Goal: Task Accomplishment & Management: Use online tool/utility

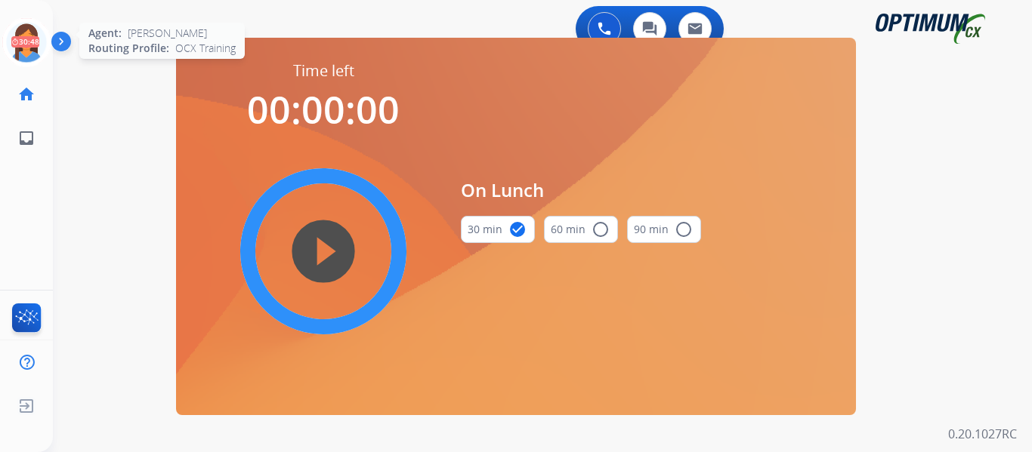
click at [22, 42] on icon at bounding box center [26, 42] width 49 height 49
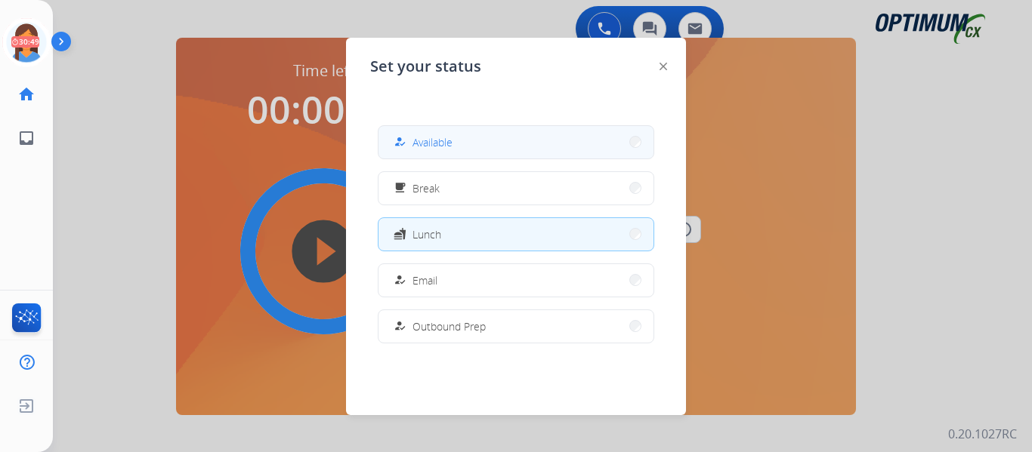
click at [410, 146] on div "how_to_reg" at bounding box center [402, 142] width 22 height 18
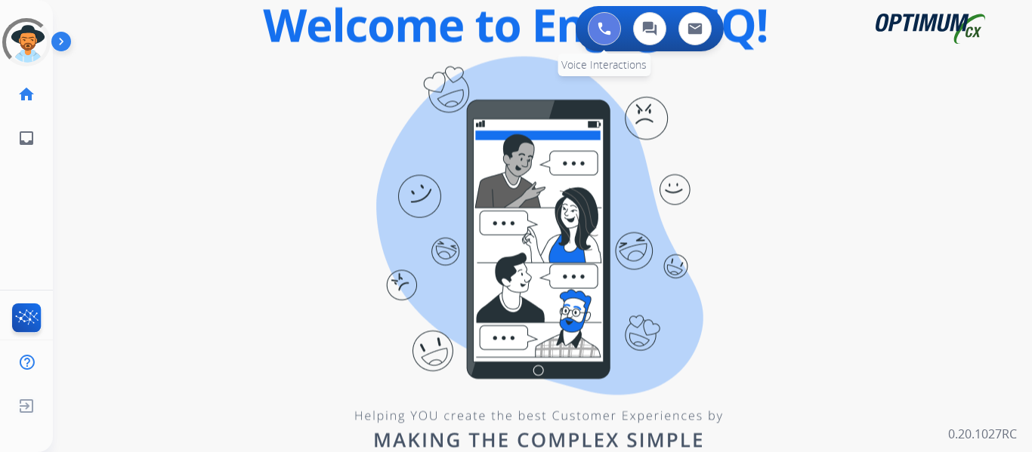
click at [600, 36] on button at bounding box center [604, 28] width 33 height 33
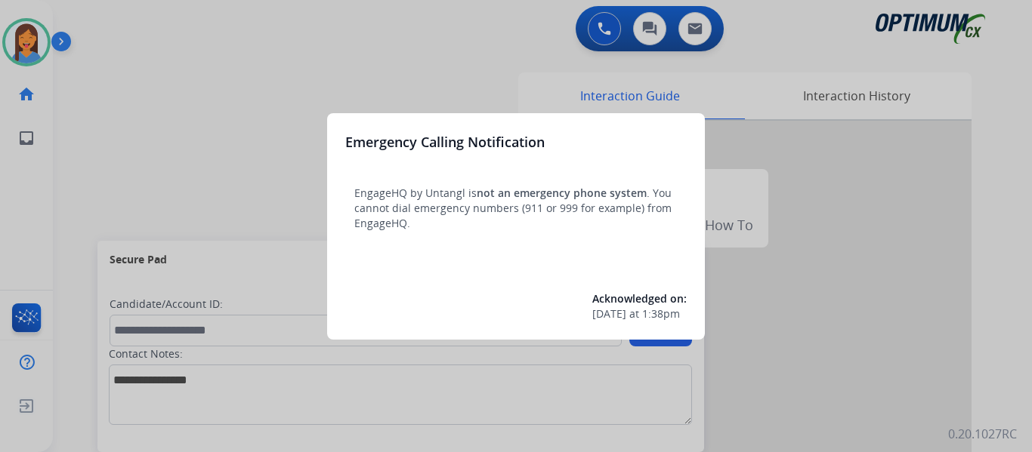
click at [87, 199] on div at bounding box center [516, 226] width 1032 height 452
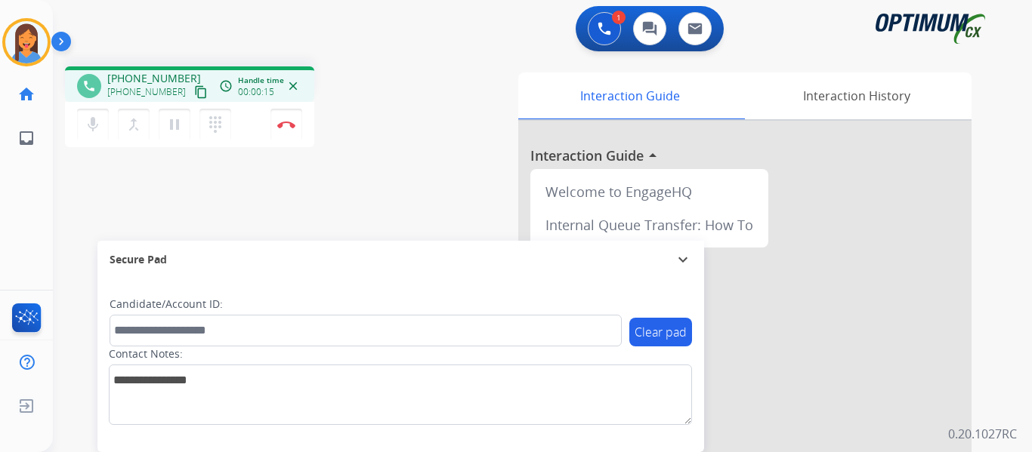
click at [194, 92] on mat-icon "content_copy" at bounding box center [201, 92] width 14 height 14
click at [291, 127] on img at bounding box center [286, 125] width 18 height 8
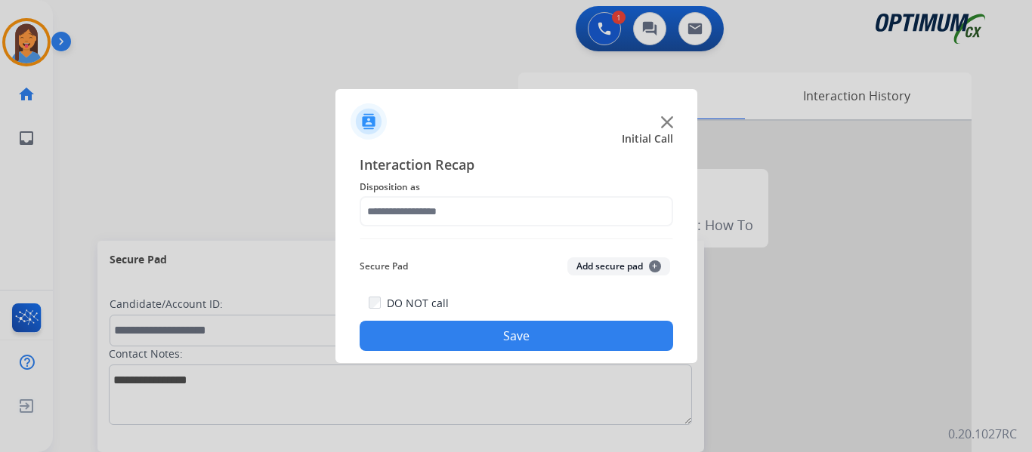
click at [459, 189] on span "Disposition as" at bounding box center [516, 187] width 313 height 18
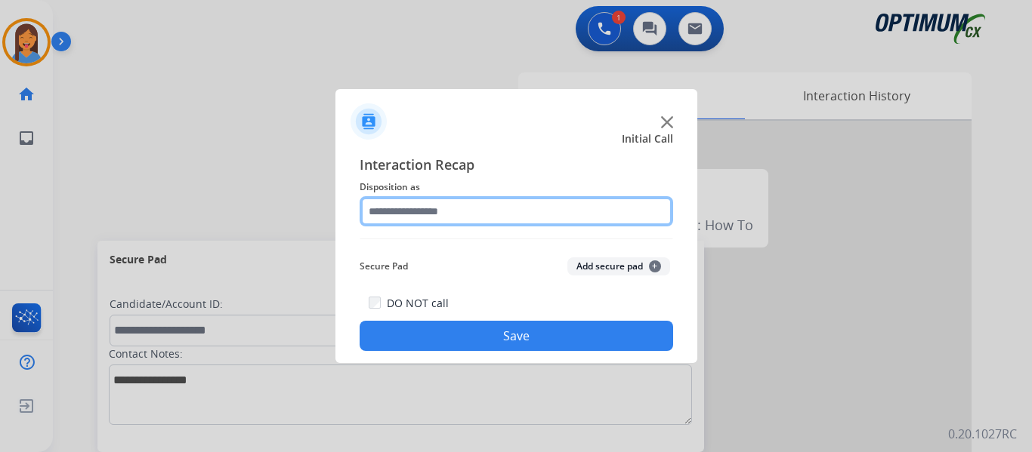
click at [468, 213] on input "text" at bounding box center [516, 211] width 313 height 30
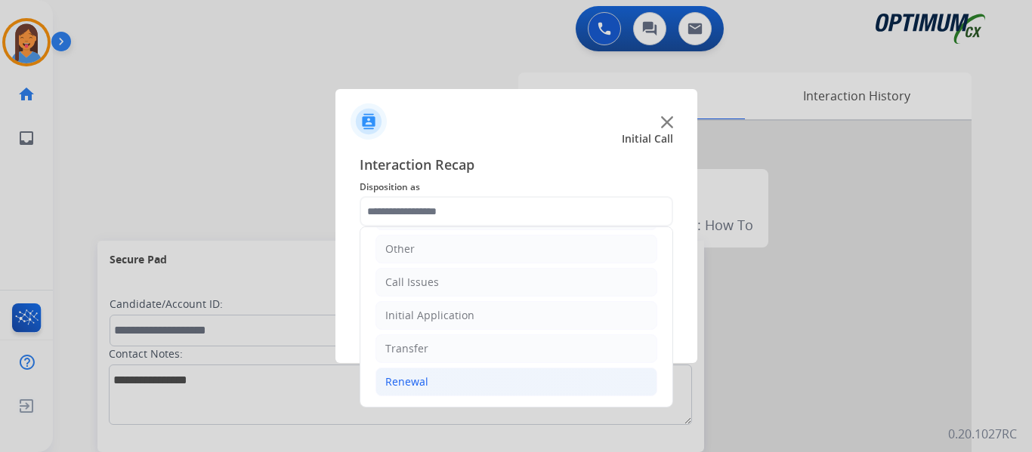
click at [412, 392] on li "Renewal" at bounding box center [516, 382] width 282 height 29
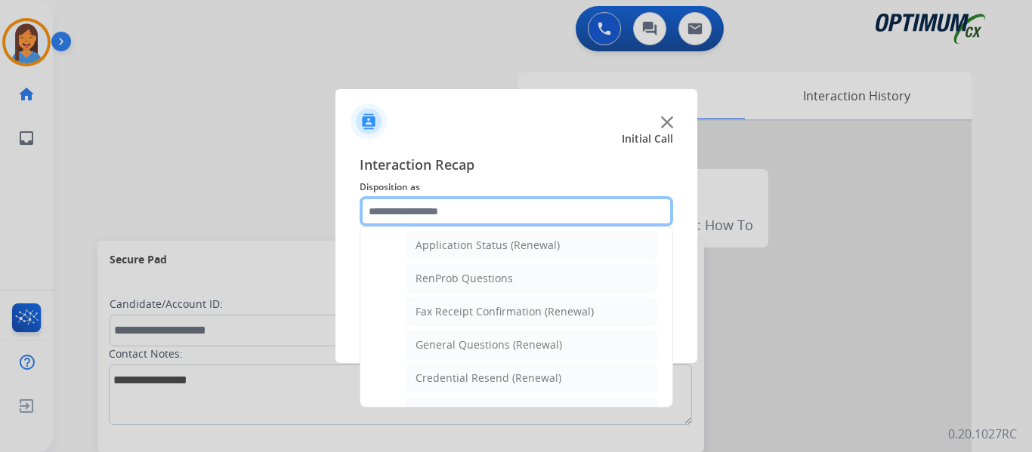
scroll to position [405, 0]
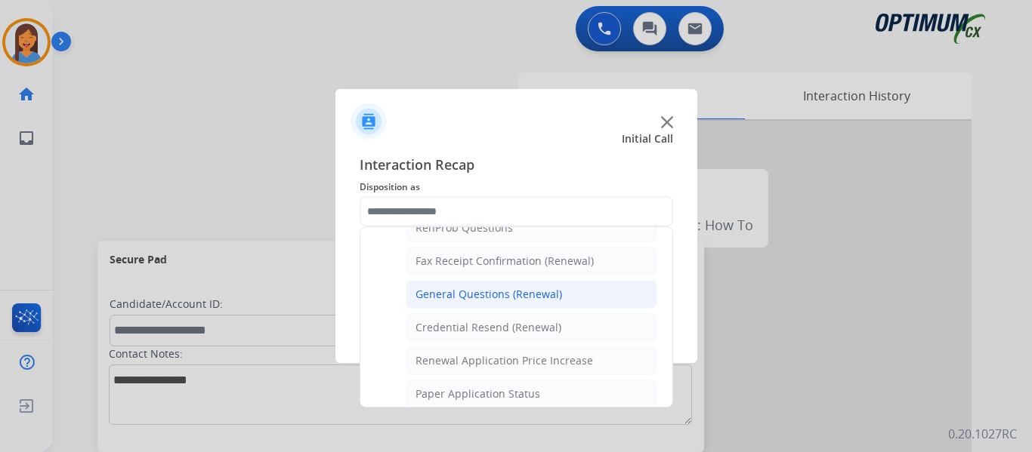
click at [498, 292] on div "General Questions (Renewal)" at bounding box center [488, 294] width 147 height 15
type input "**********"
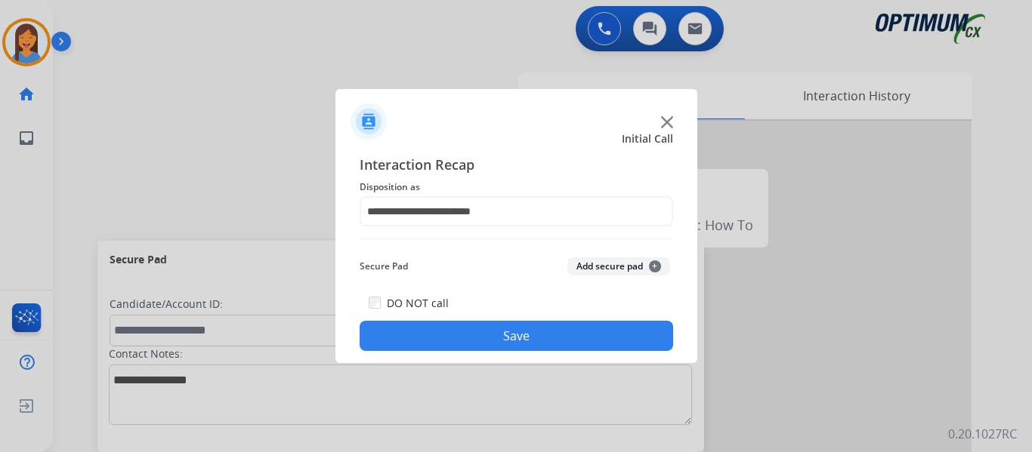
click at [525, 334] on button "Save" at bounding box center [516, 336] width 313 height 30
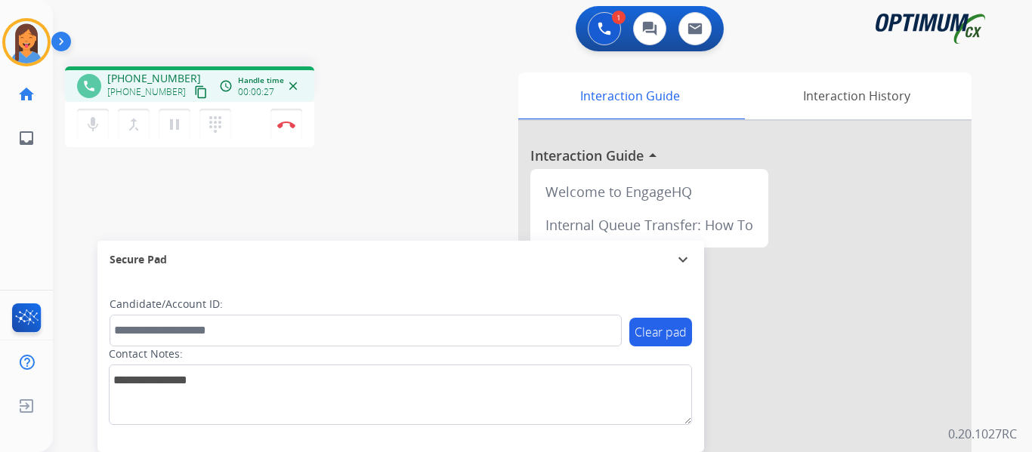
click at [194, 96] on mat-icon "content_copy" at bounding box center [201, 92] width 14 height 14
click at [168, 174] on div "phone [PHONE_NUMBER] [PHONE_NUMBER] content_copy Copied! access_time Call metri…" at bounding box center [524, 369] width 943 height 630
click at [178, 134] on button "pause Hold" at bounding box center [175, 125] width 32 height 32
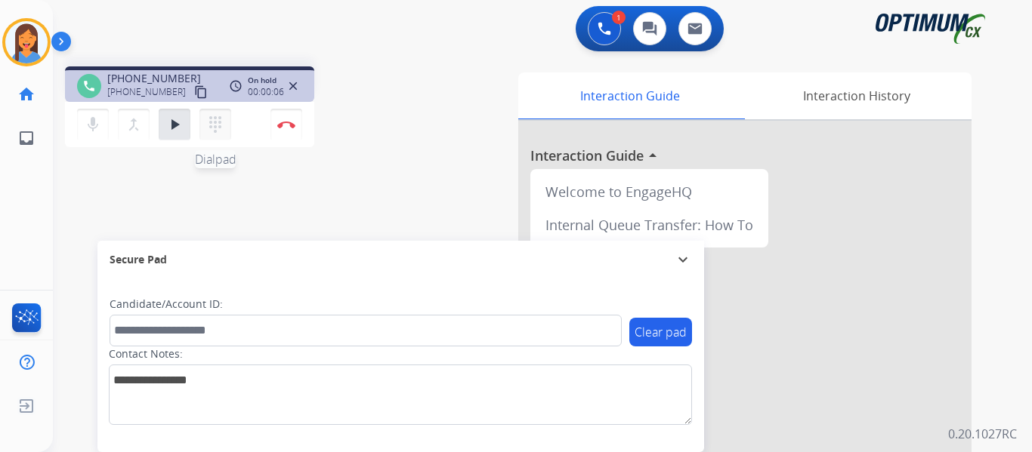
click at [214, 129] on mat-icon "dialpad" at bounding box center [215, 125] width 18 height 18
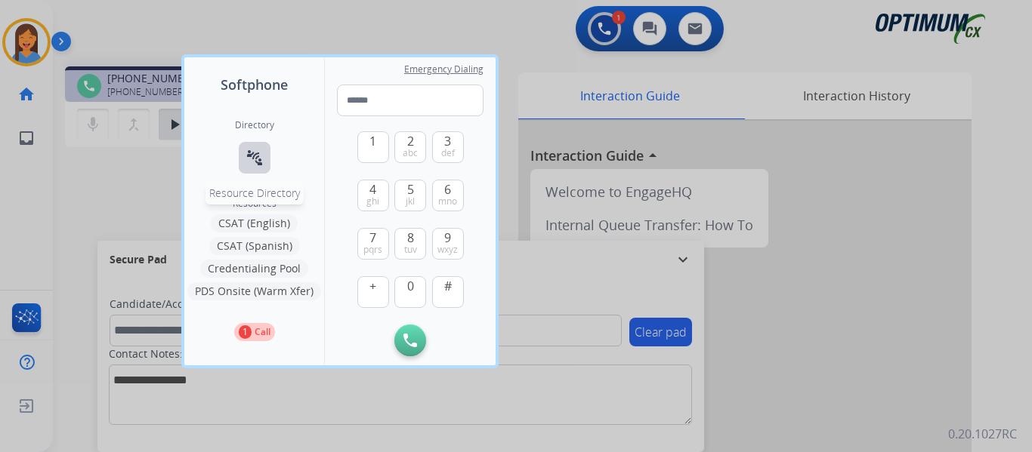
click at [256, 165] on mat-icon "connect_without_contact" at bounding box center [254, 158] width 18 height 18
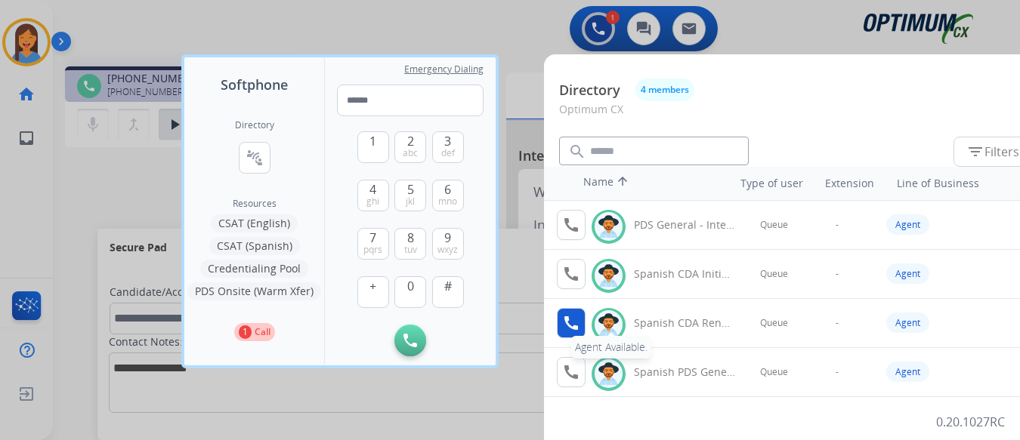
click at [576, 322] on mat-icon "call" at bounding box center [571, 323] width 18 height 18
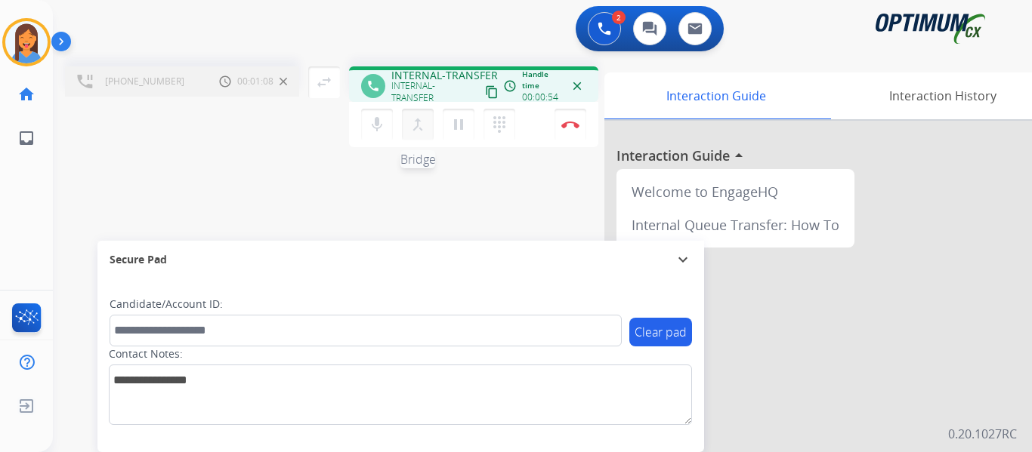
click at [421, 128] on mat-icon "merge_type" at bounding box center [418, 125] width 18 height 18
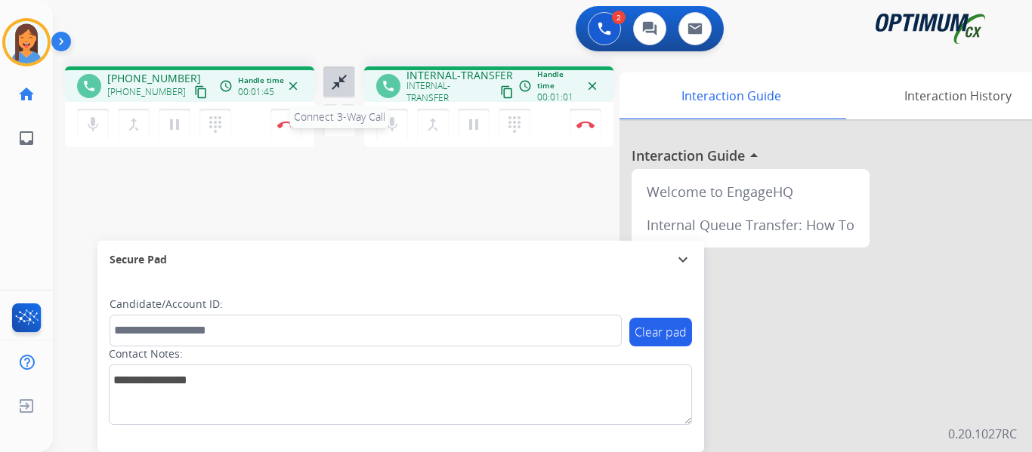
click at [338, 81] on mat-icon "close_fullscreen" at bounding box center [339, 82] width 18 height 18
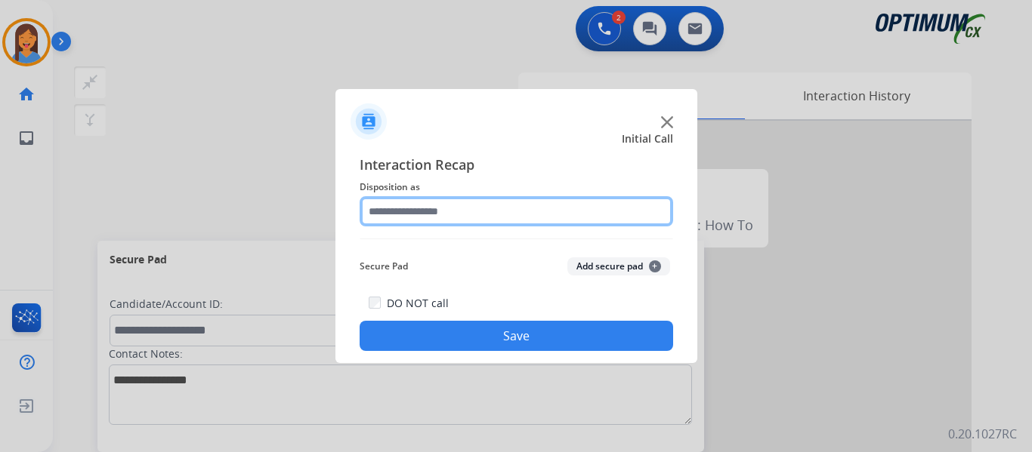
click at [446, 213] on input "text" at bounding box center [516, 211] width 313 height 30
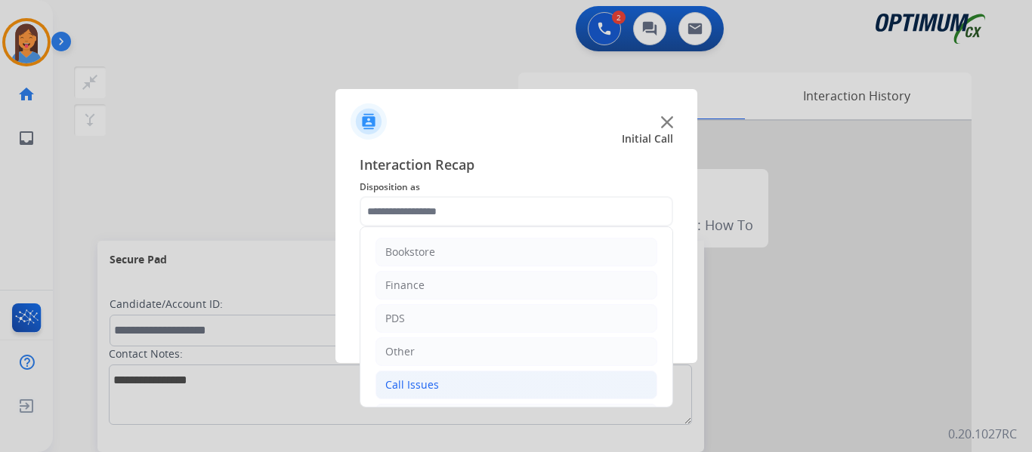
click at [420, 384] on div "Call Issues" at bounding box center [412, 385] width 54 height 15
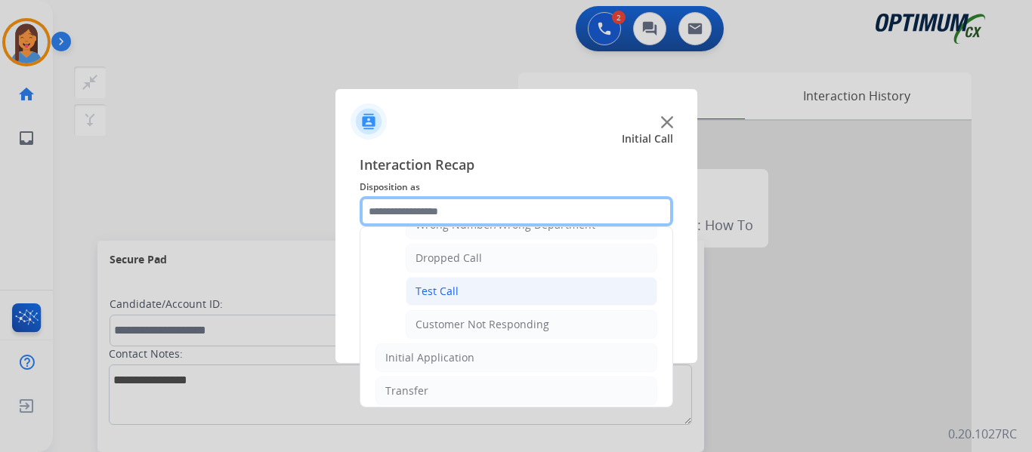
scroll to position [151, 0]
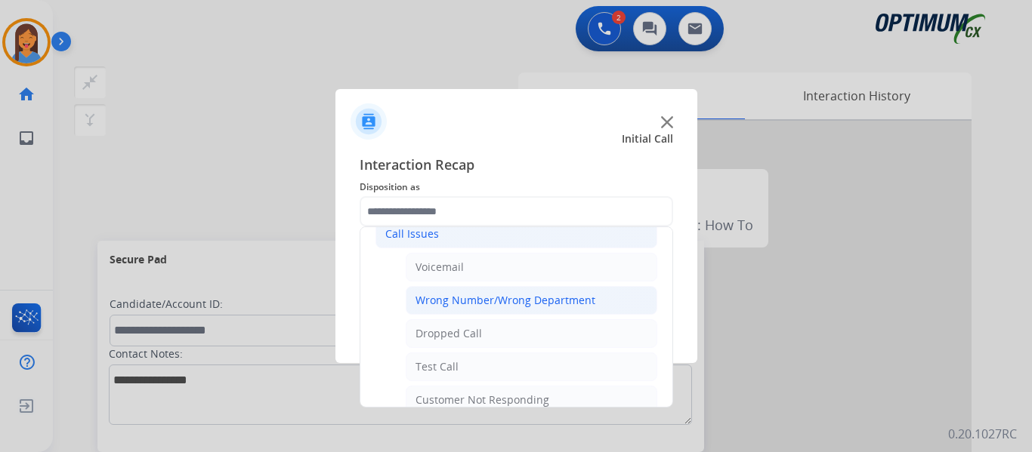
click at [496, 301] on div "Wrong Number/Wrong Department" at bounding box center [505, 300] width 180 height 15
type input "**********"
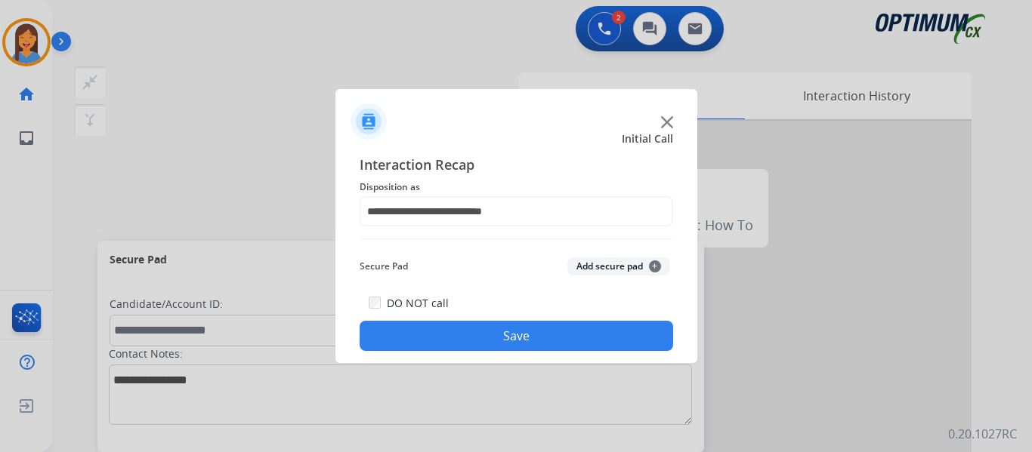
click at [523, 338] on button "Save" at bounding box center [516, 336] width 313 height 30
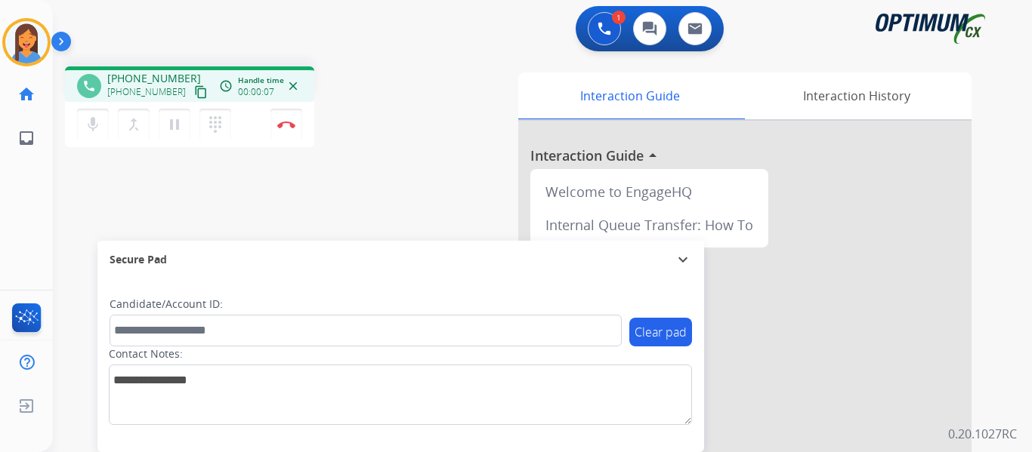
drag, startPoint x: 182, startPoint y: 94, endPoint x: 415, endPoint y: 54, distance: 236.9
click at [194, 94] on mat-icon "content_copy" at bounding box center [201, 92] width 14 height 14
drag, startPoint x: 355, startPoint y: 137, endPoint x: 292, endPoint y: 17, distance: 134.8
click at [355, 137] on div "phone [PHONE_NUMBER] [PHONE_NUMBER] content_copy access_time Call metrics Queue…" at bounding box center [251, 108] width 373 height 85
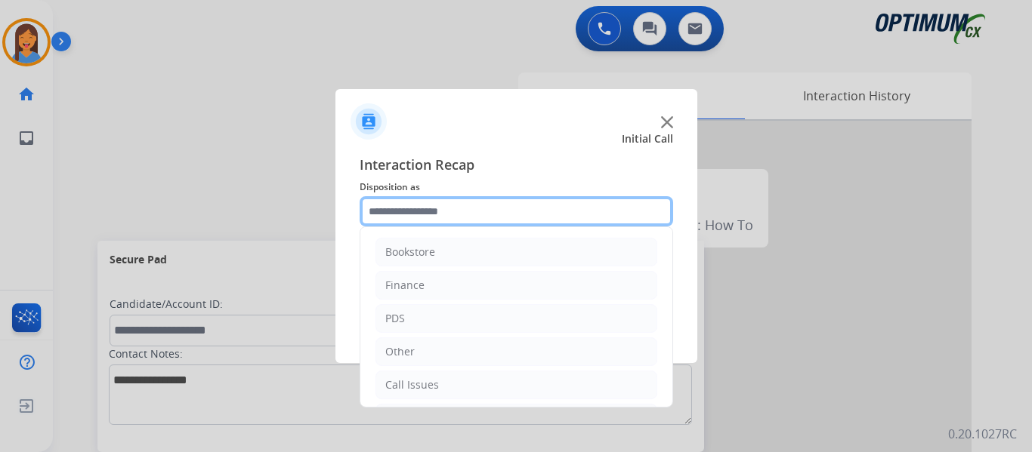
click at [490, 205] on input "text" at bounding box center [516, 211] width 313 height 30
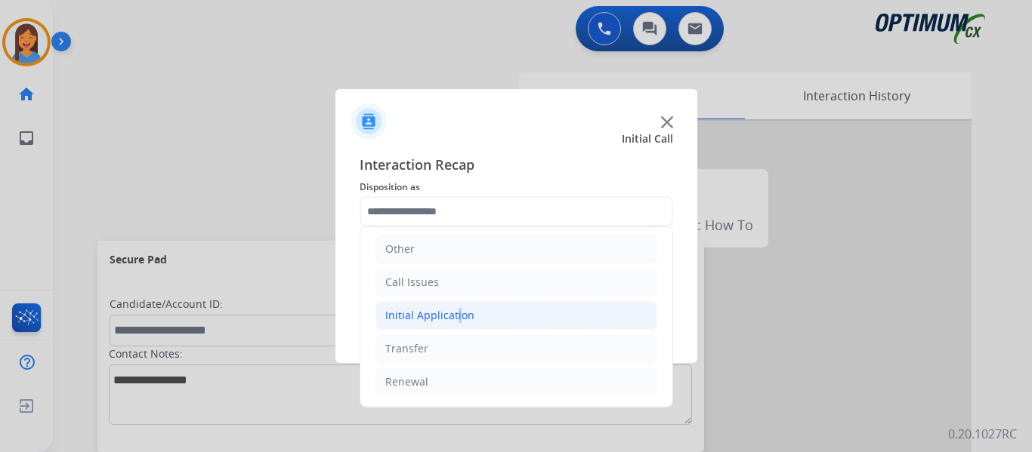
click at [453, 310] on div "Initial Application" at bounding box center [429, 315] width 89 height 15
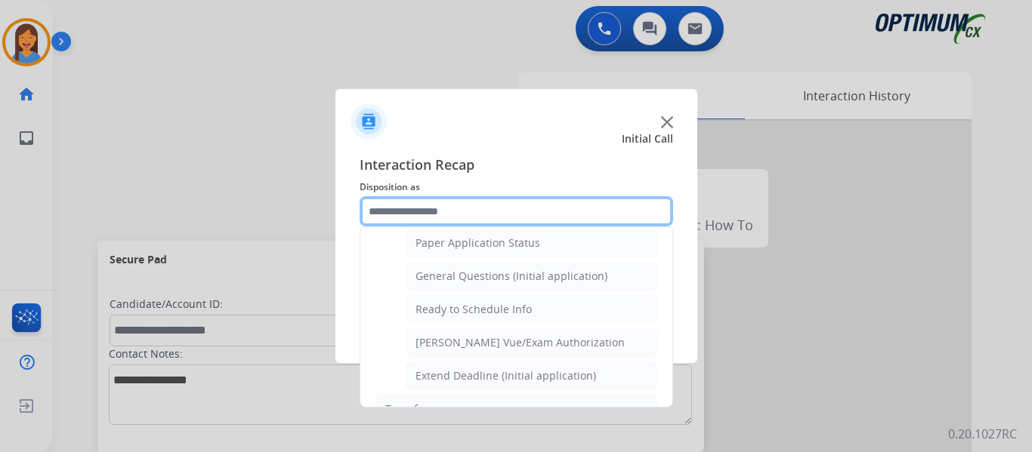
scroll to position [858, 0]
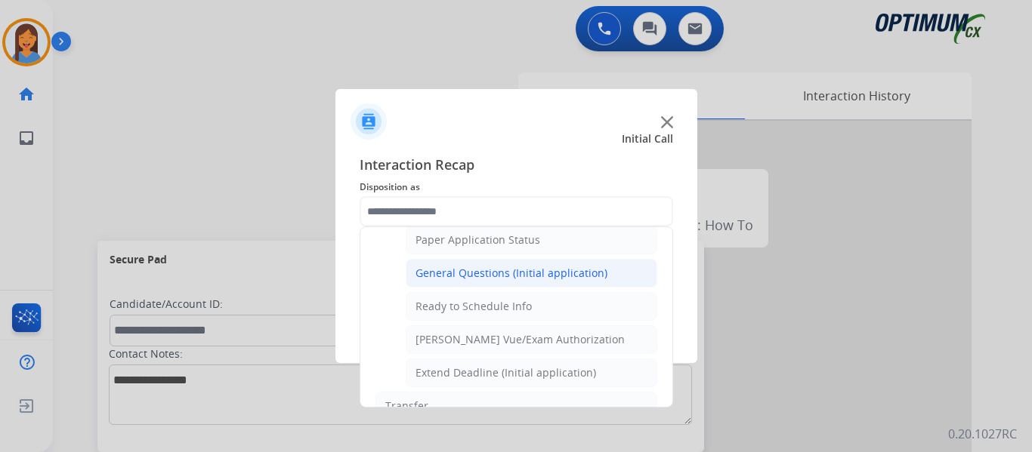
click at [477, 281] on div "General Questions (Initial application)" at bounding box center [511, 273] width 192 height 15
type input "**********"
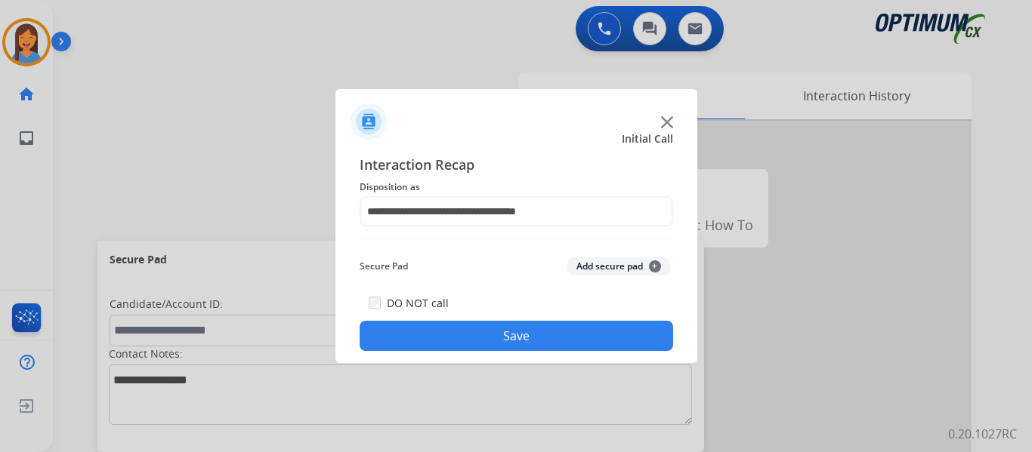
click at [492, 329] on button "Save" at bounding box center [516, 336] width 313 height 30
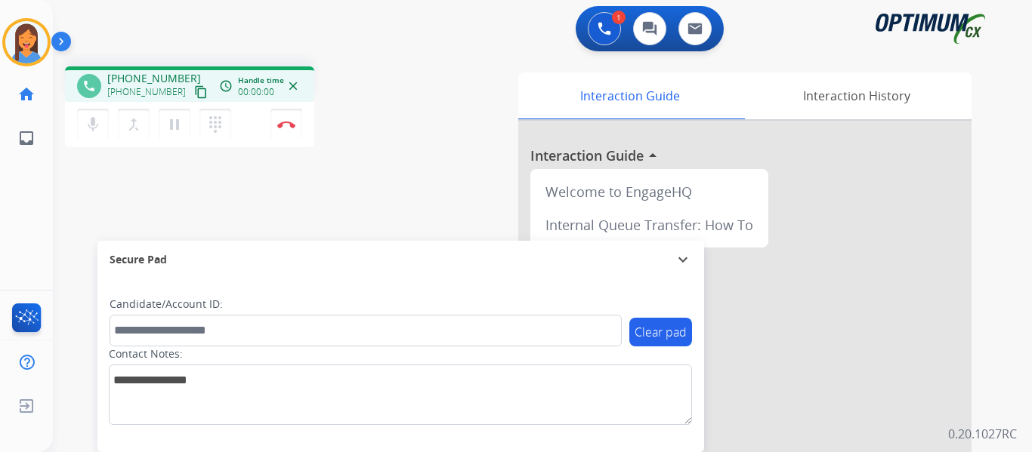
click at [194, 92] on mat-icon "content_copy" at bounding box center [201, 92] width 14 height 14
click at [450, 189] on div "Interaction Guide Interaction History Interaction Guide arrow_drop_up Welcome t…" at bounding box center [707, 379] width 527 height 612
click at [285, 129] on button "Disconnect" at bounding box center [286, 125] width 32 height 32
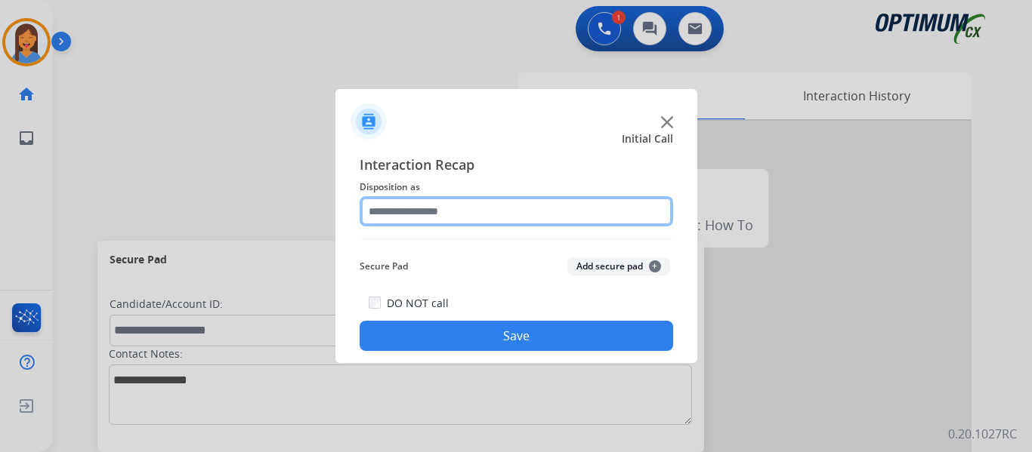
click at [477, 222] on input "text" at bounding box center [516, 211] width 313 height 30
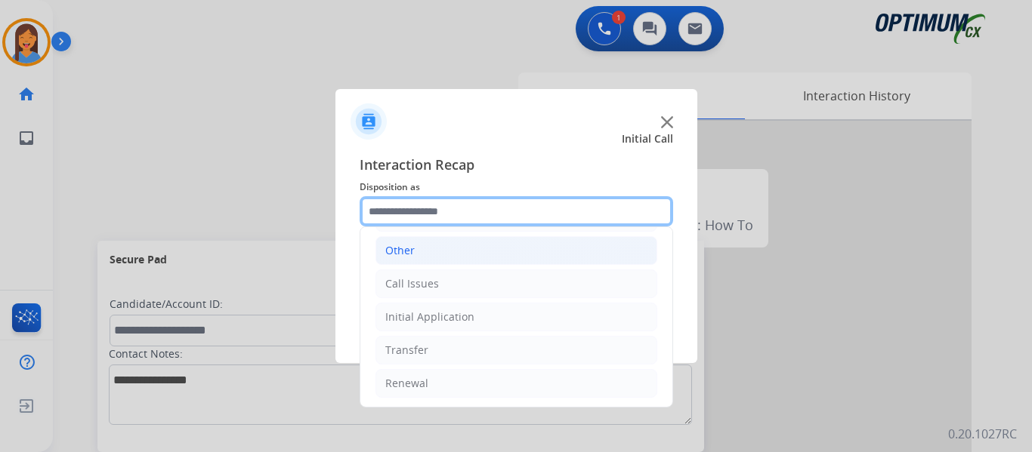
scroll to position [103, 0]
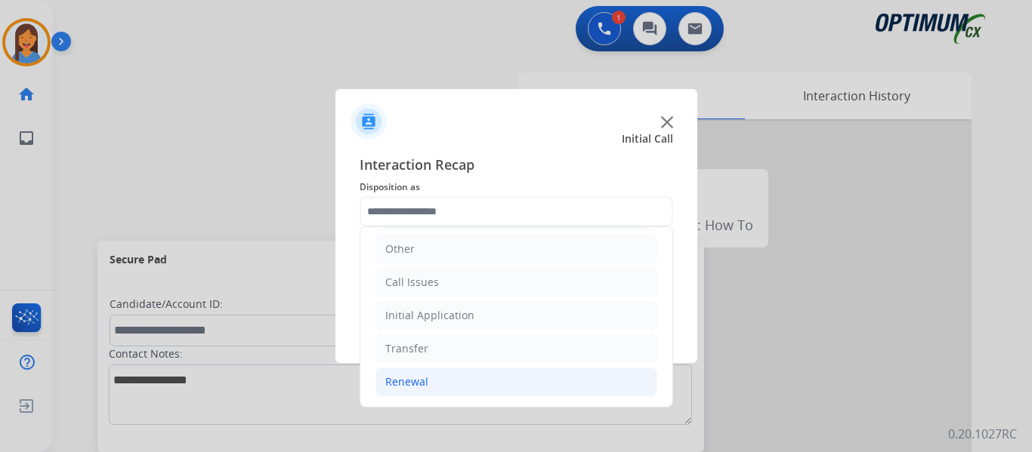
click at [413, 381] on div "Renewal" at bounding box center [406, 382] width 43 height 15
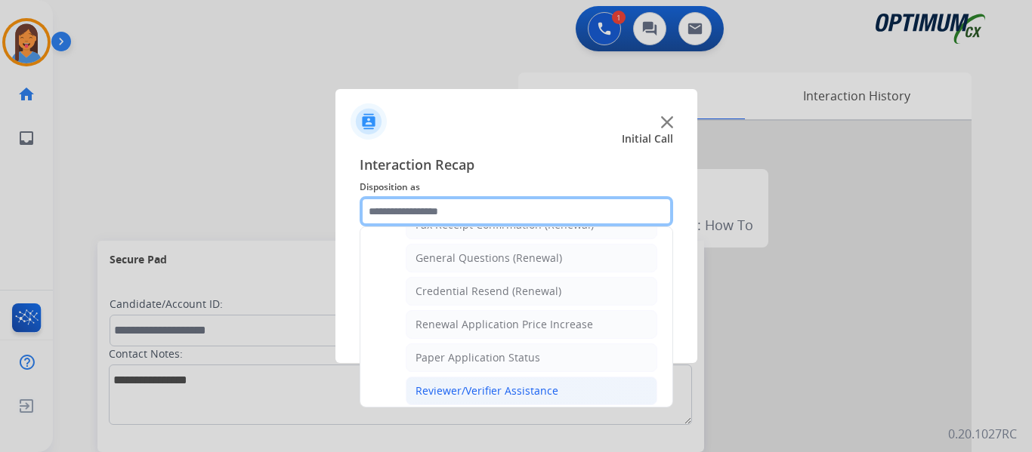
scroll to position [405, 0]
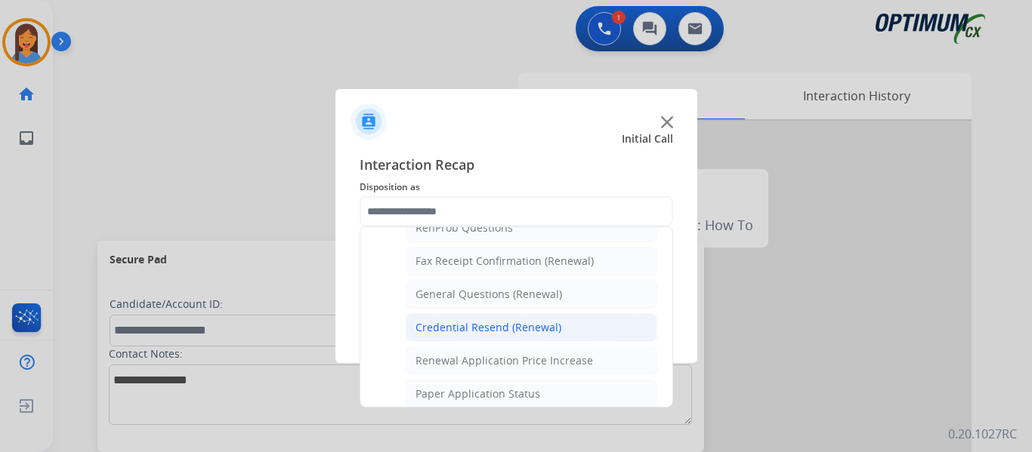
click at [458, 326] on div "Credential Resend (Renewal)" at bounding box center [488, 327] width 146 height 15
type input "**********"
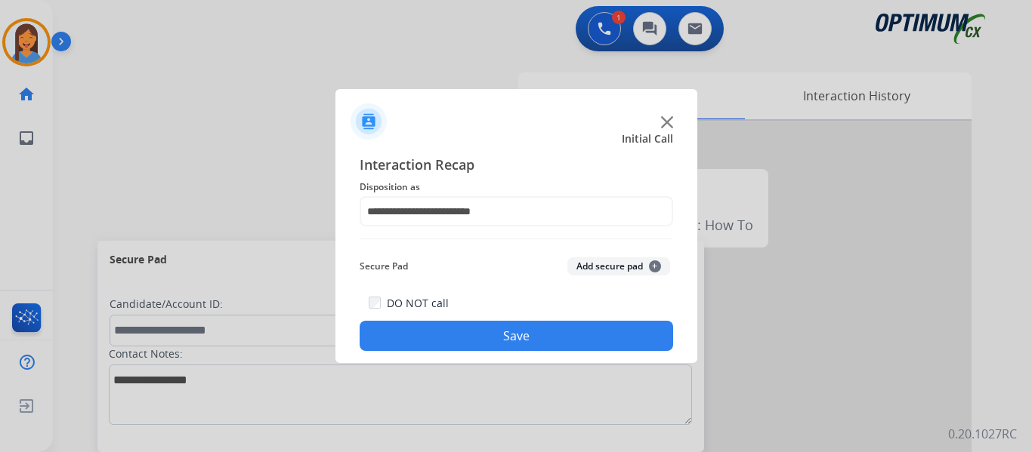
click at [459, 335] on button "Save" at bounding box center [516, 336] width 313 height 30
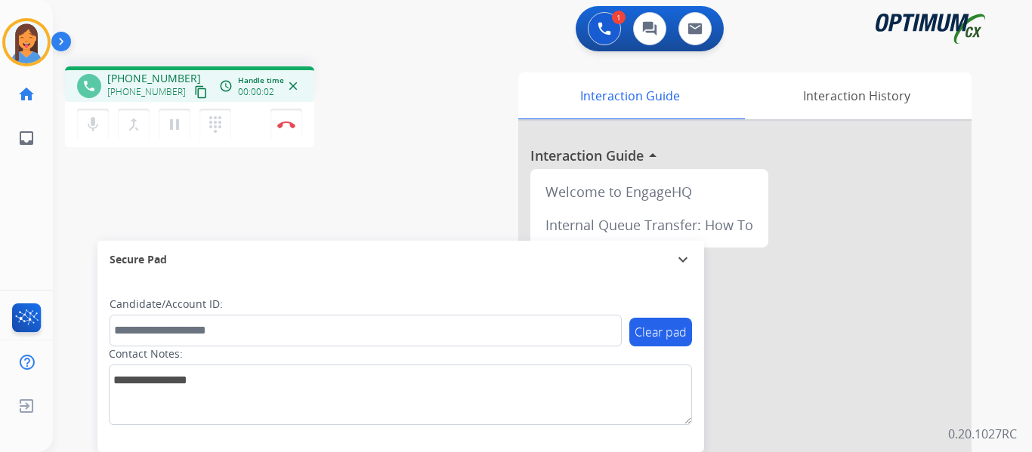
click at [194, 92] on mat-icon "content_copy" at bounding box center [201, 92] width 14 height 14
click at [290, 125] on img at bounding box center [286, 125] width 18 height 8
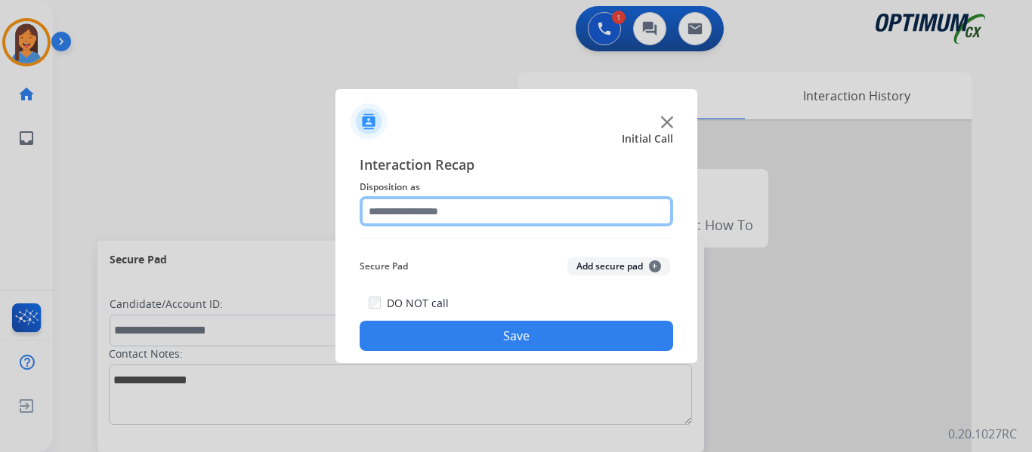
click at [439, 205] on input "text" at bounding box center [516, 211] width 313 height 30
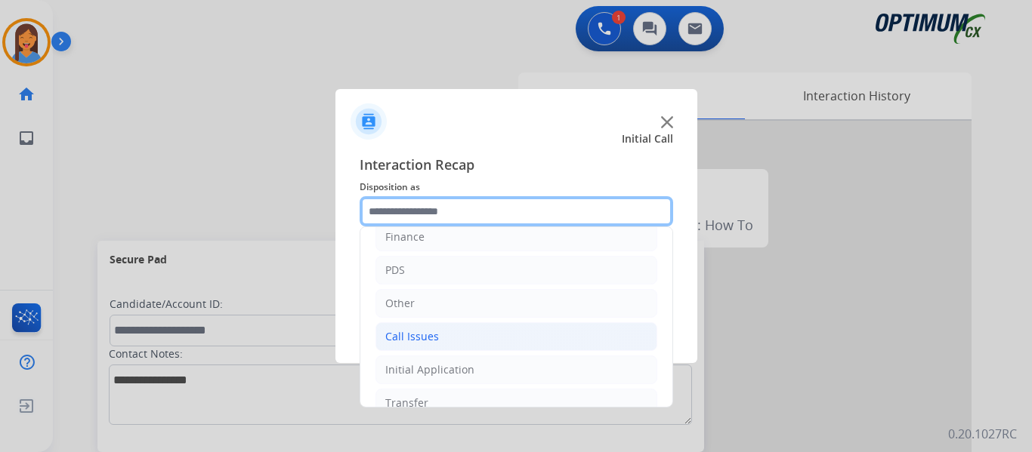
scroll to position [103, 0]
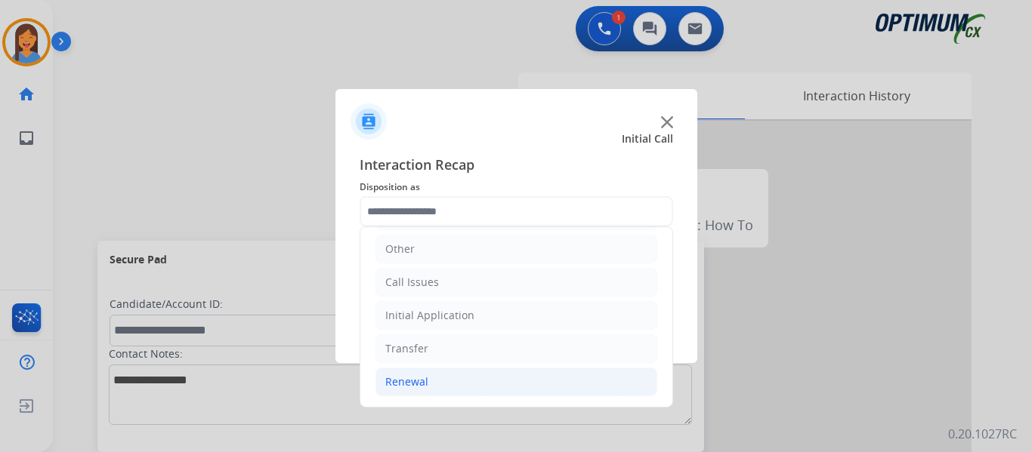
click at [419, 381] on div "Renewal" at bounding box center [406, 382] width 43 height 15
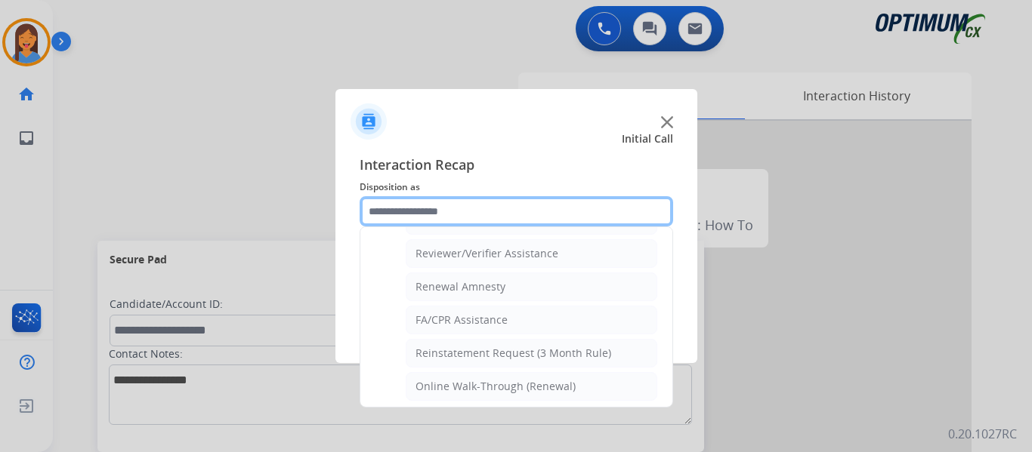
scroll to position [583, 0]
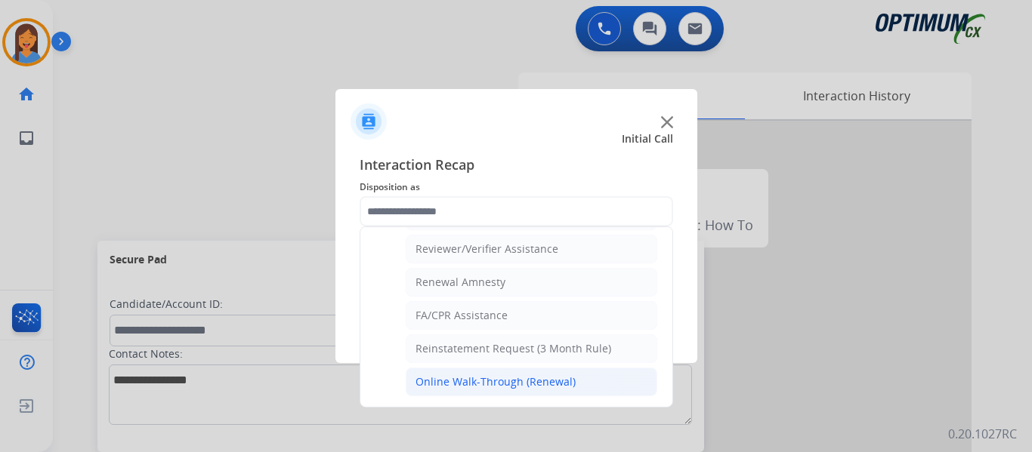
click at [484, 382] on div "Online Walk-Through (Renewal)" at bounding box center [495, 382] width 160 height 15
type input "**********"
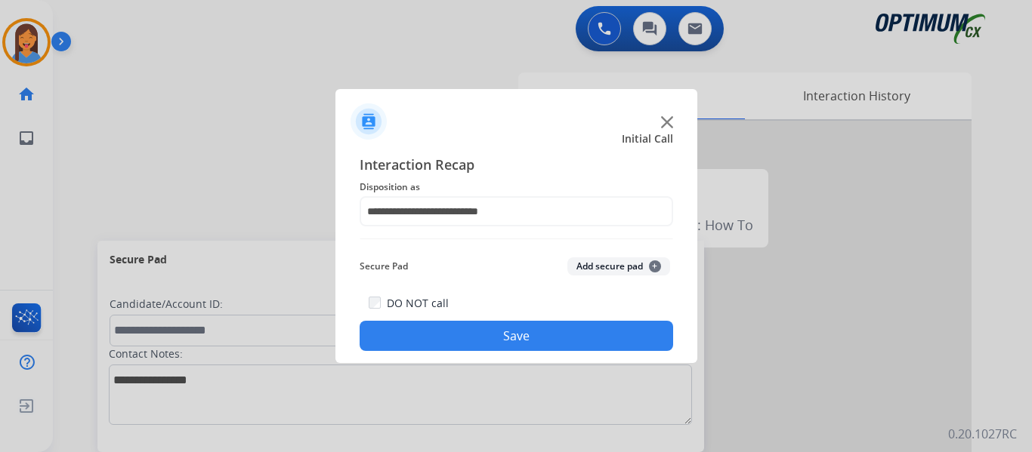
click at [454, 329] on button "Save" at bounding box center [516, 336] width 313 height 30
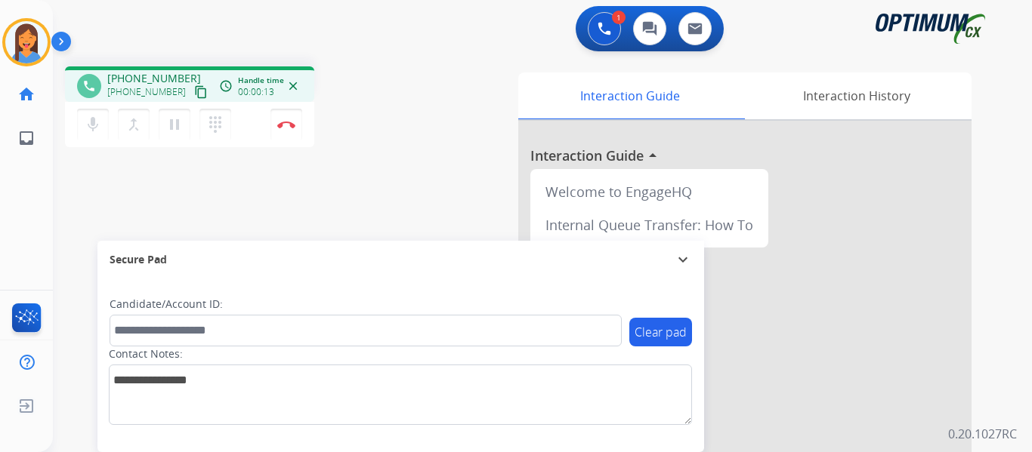
click at [194, 94] on mat-icon "content_copy" at bounding box center [201, 92] width 14 height 14
click at [432, 210] on div "phone [PHONE_NUMBER] [PHONE_NUMBER] content_copy access_time Call metrics Queue…" at bounding box center [524, 369] width 943 height 630
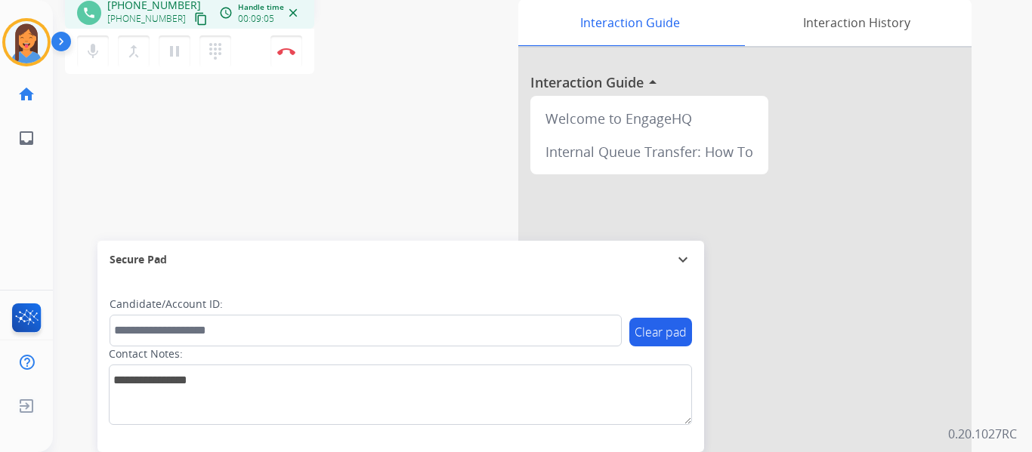
scroll to position [0, 0]
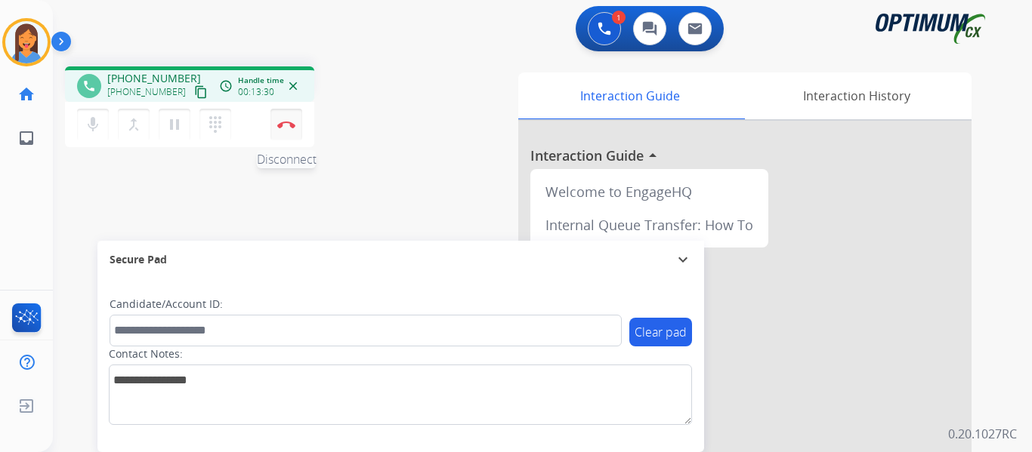
click at [282, 119] on button "Disconnect" at bounding box center [286, 125] width 32 height 32
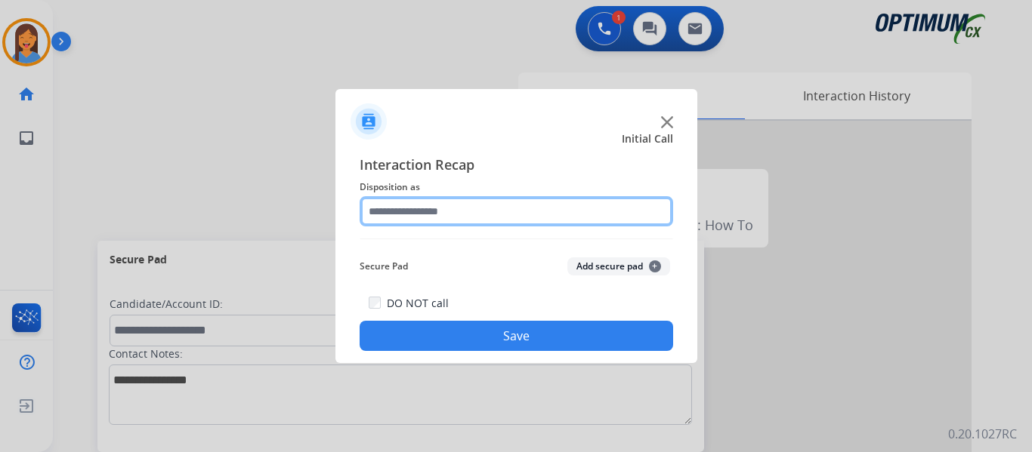
click at [377, 215] on input "text" at bounding box center [516, 211] width 313 height 30
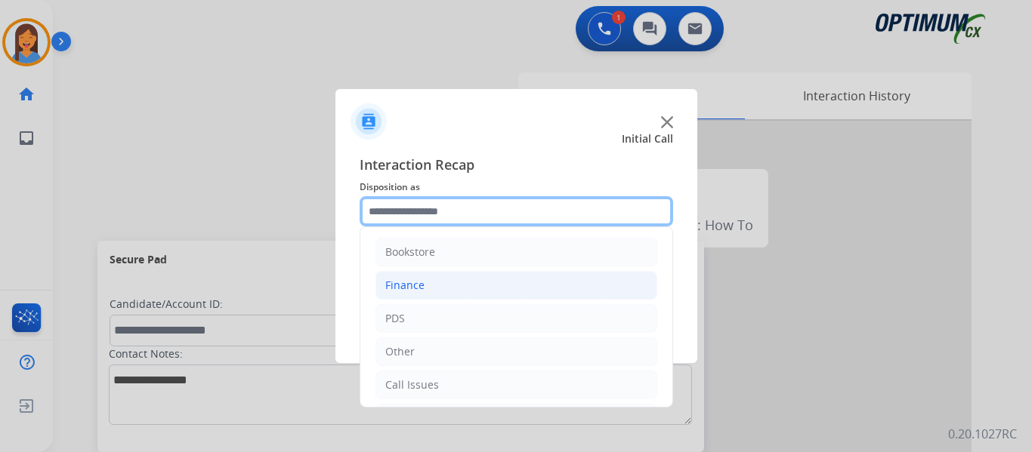
scroll to position [103, 0]
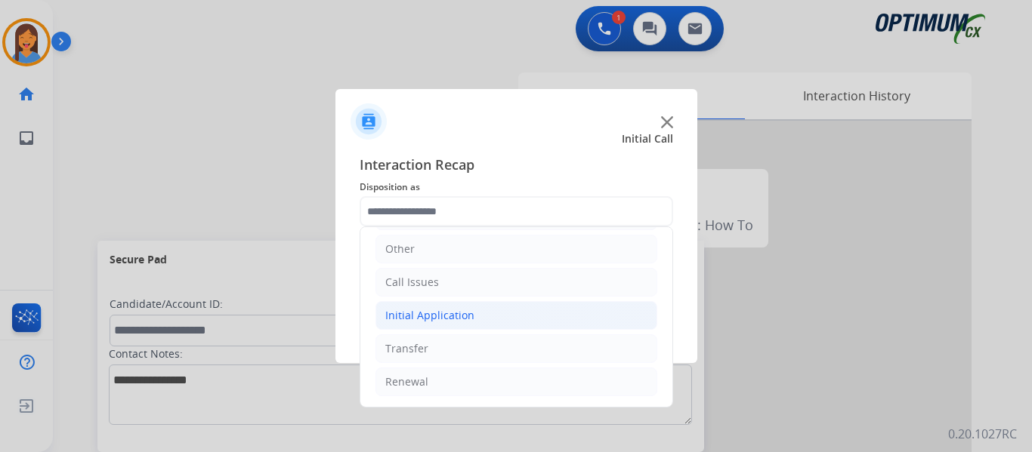
click at [425, 324] on li "Initial Application" at bounding box center [516, 315] width 282 height 29
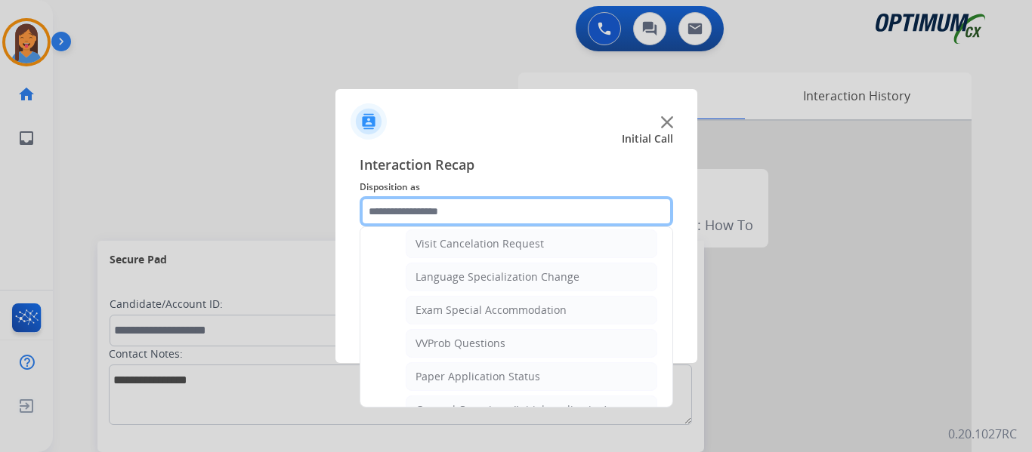
scroll to position [783, 0]
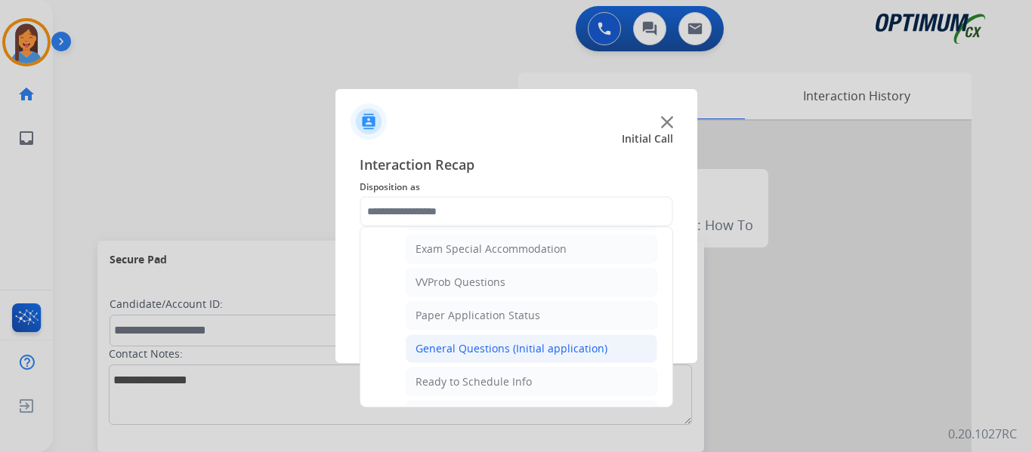
click at [427, 349] on div "General Questions (Initial application)" at bounding box center [511, 348] width 192 height 15
type input "**********"
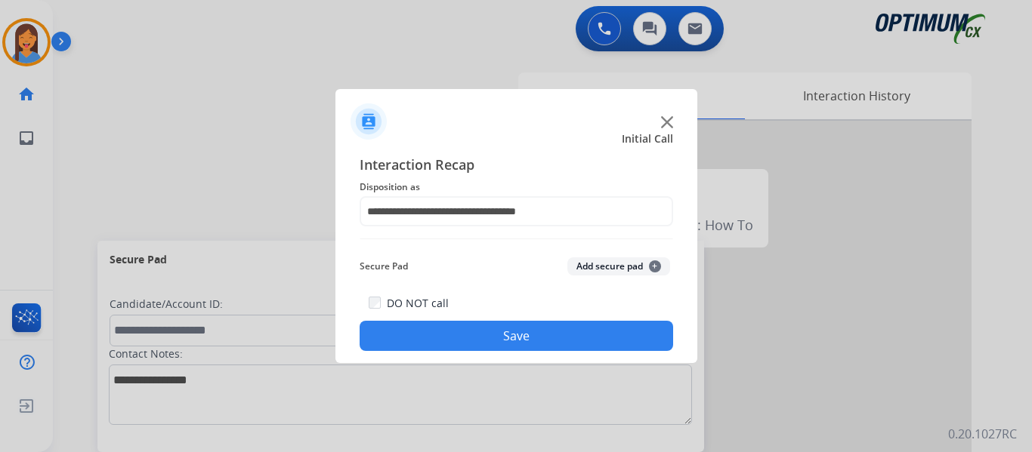
click at [437, 332] on button "Save" at bounding box center [516, 336] width 313 height 30
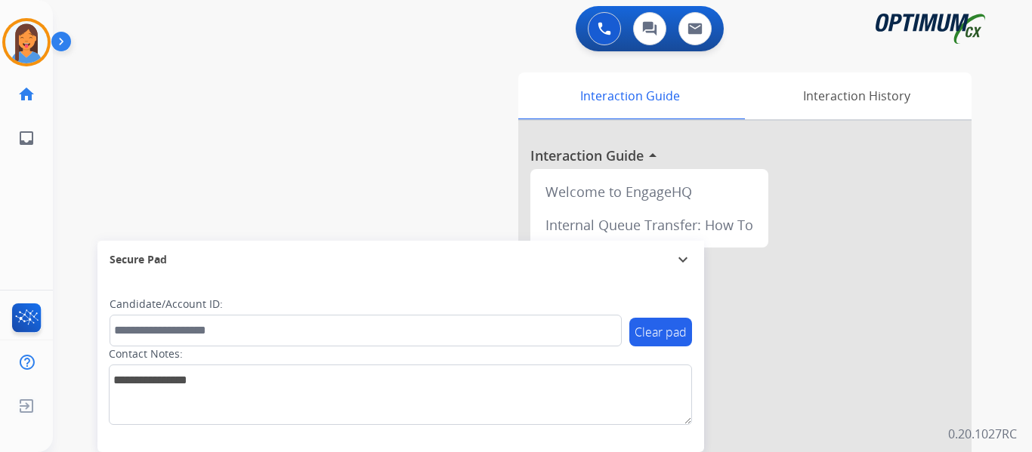
click at [274, 151] on div "swap_horiz Break voice bridge close_fullscreen Connect 3-Way Call merge_type Se…" at bounding box center [524, 369] width 943 height 630
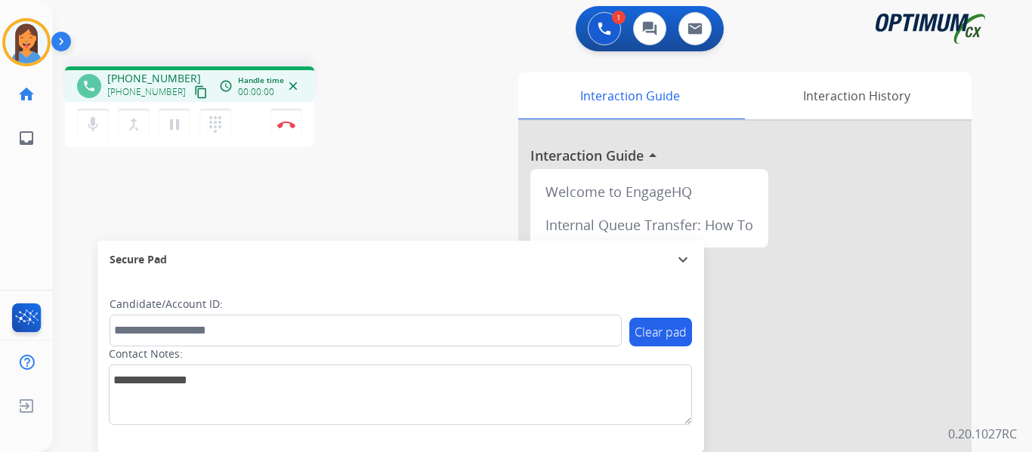
click at [194, 94] on mat-icon "content_copy" at bounding box center [201, 92] width 14 height 14
click at [285, 125] on img at bounding box center [286, 125] width 18 height 8
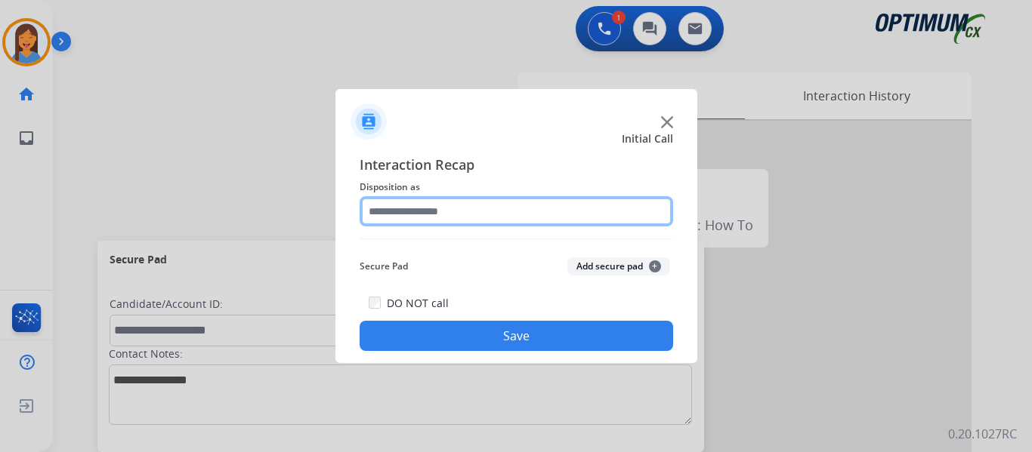
click at [478, 201] on input "text" at bounding box center [516, 211] width 313 height 30
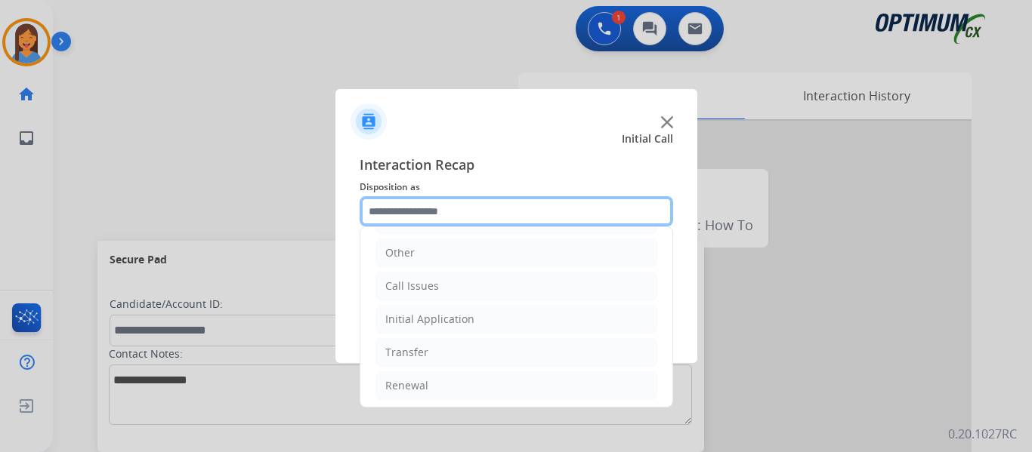
scroll to position [103, 0]
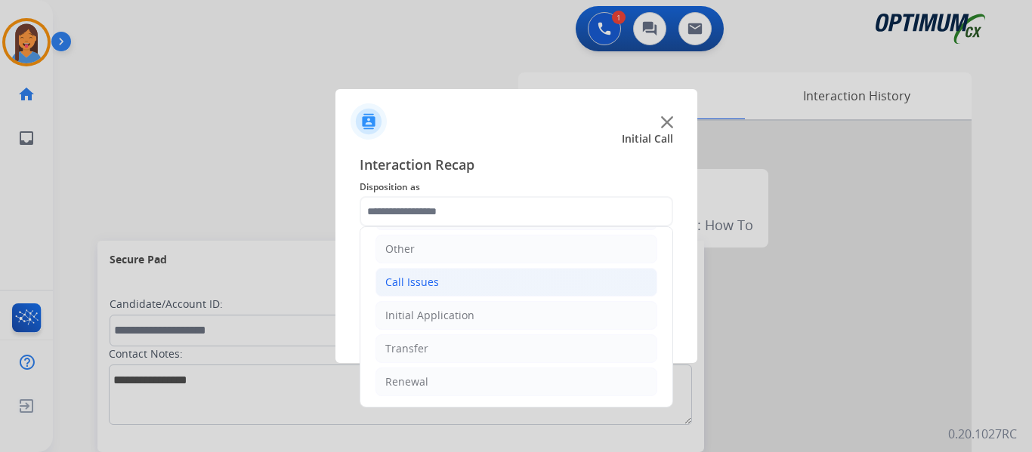
click at [425, 279] on div "Call Issues" at bounding box center [412, 282] width 54 height 15
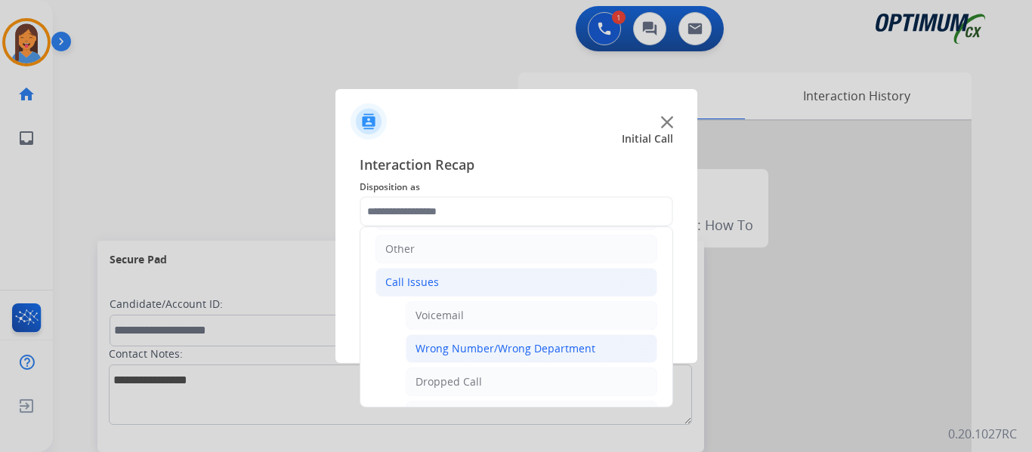
click at [474, 353] on div "Wrong Number/Wrong Department" at bounding box center [505, 348] width 180 height 15
type input "**********"
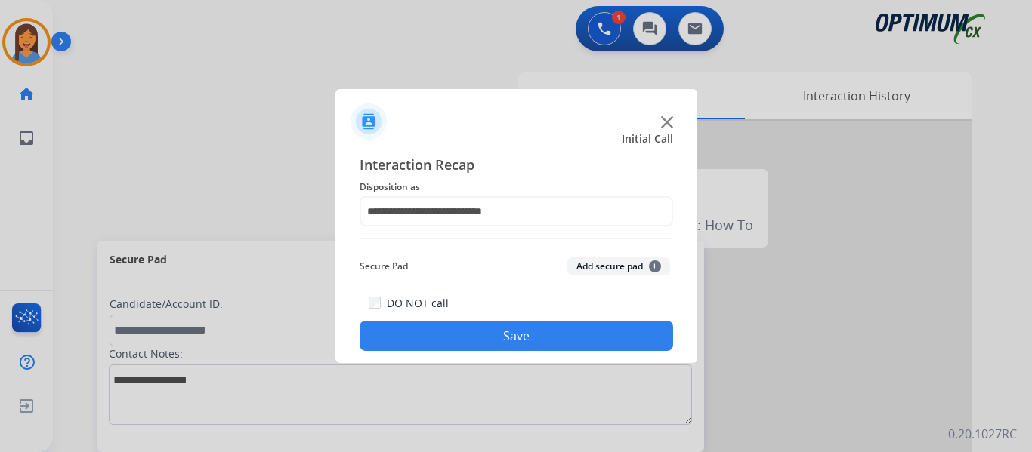
click at [462, 343] on button "Save" at bounding box center [516, 336] width 313 height 30
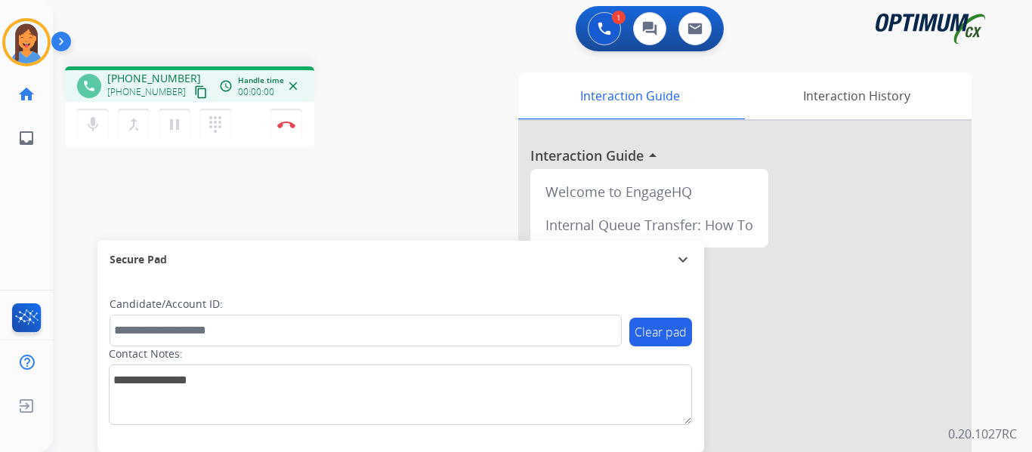
click at [194, 94] on mat-icon "content_copy" at bounding box center [201, 92] width 14 height 14
click at [283, 128] on button "Disconnect" at bounding box center [286, 125] width 32 height 32
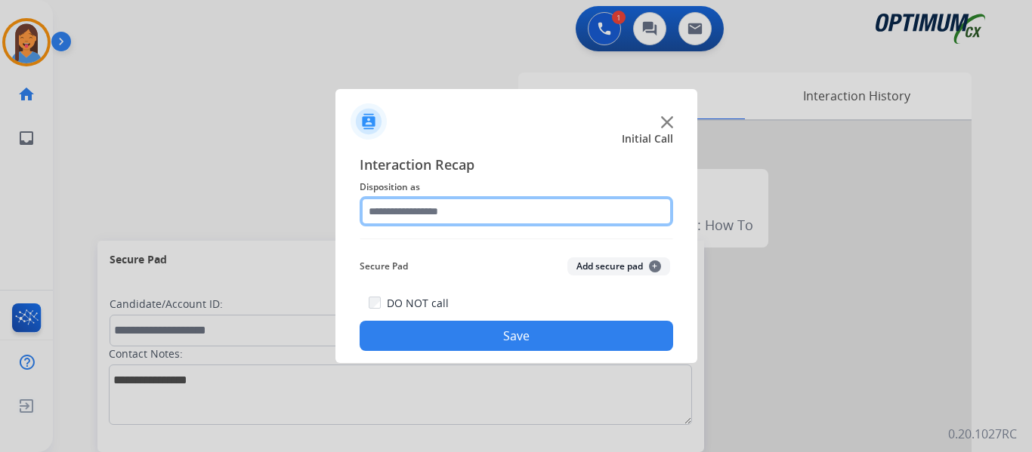
click at [434, 205] on input "text" at bounding box center [516, 211] width 313 height 30
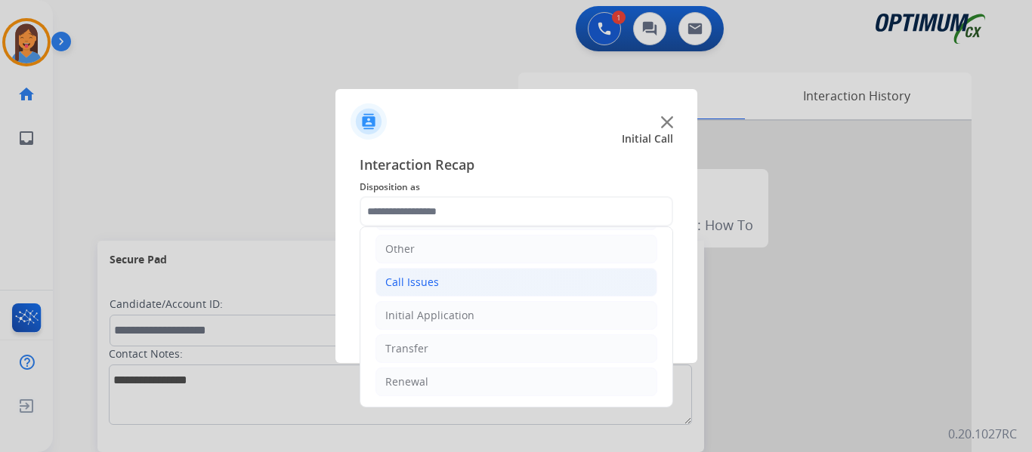
click at [407, 279] on div "Call Issues" at bounding box center [412, 282] width 54 height 15
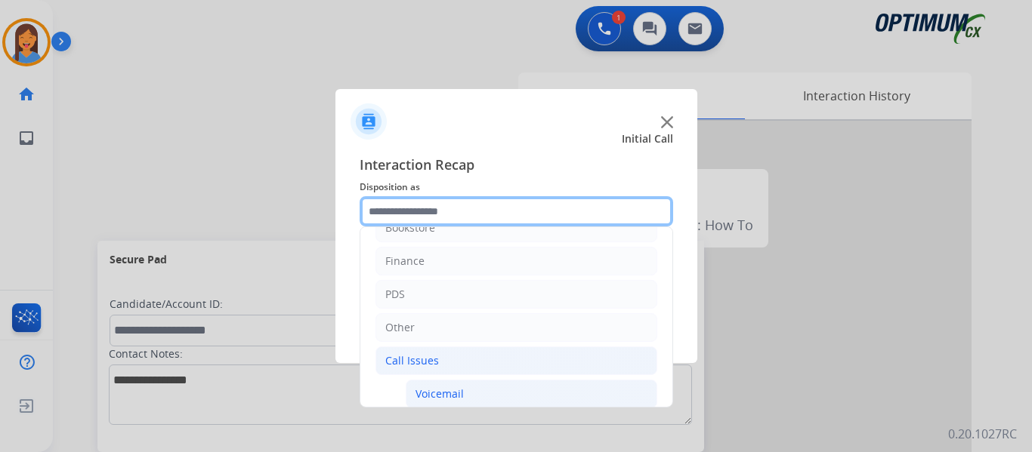
scroll to position [0, 0]
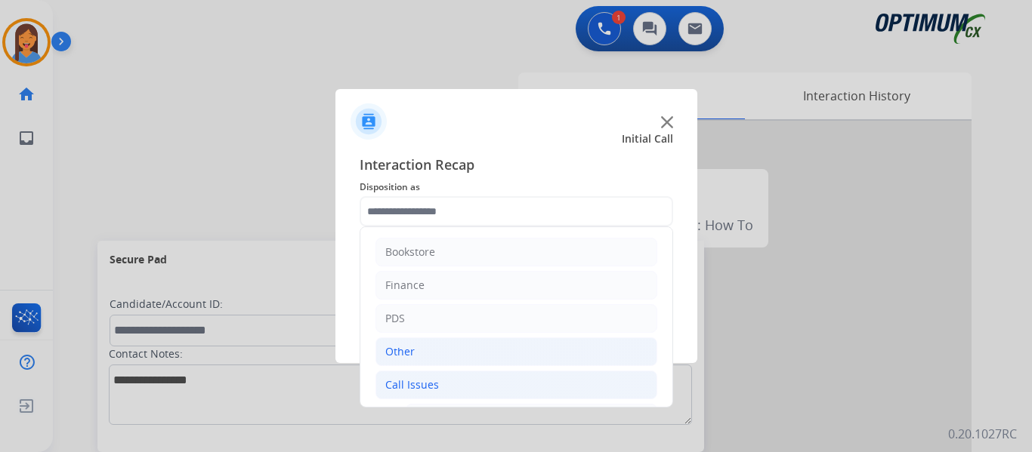
click at [417, 357] on li "Other" at bounding box center [516, 352] width 282 height 29
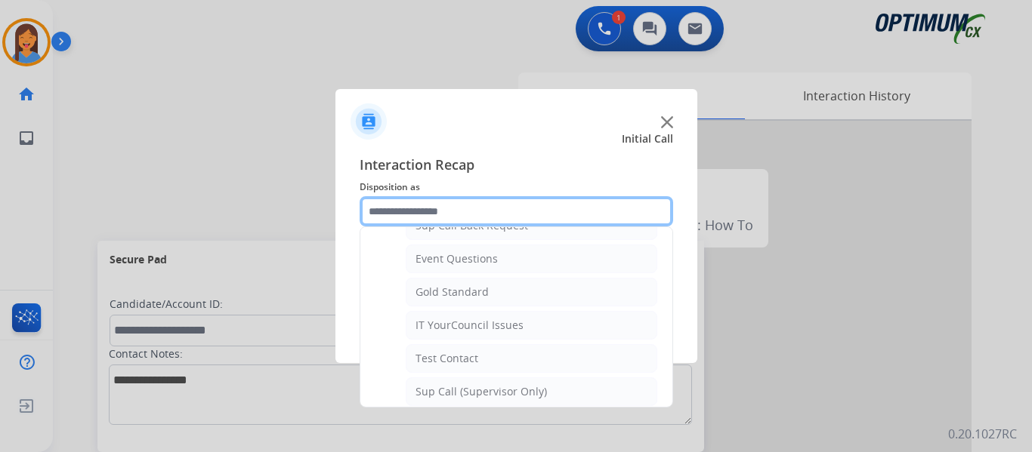
scroll to position [227, 0]
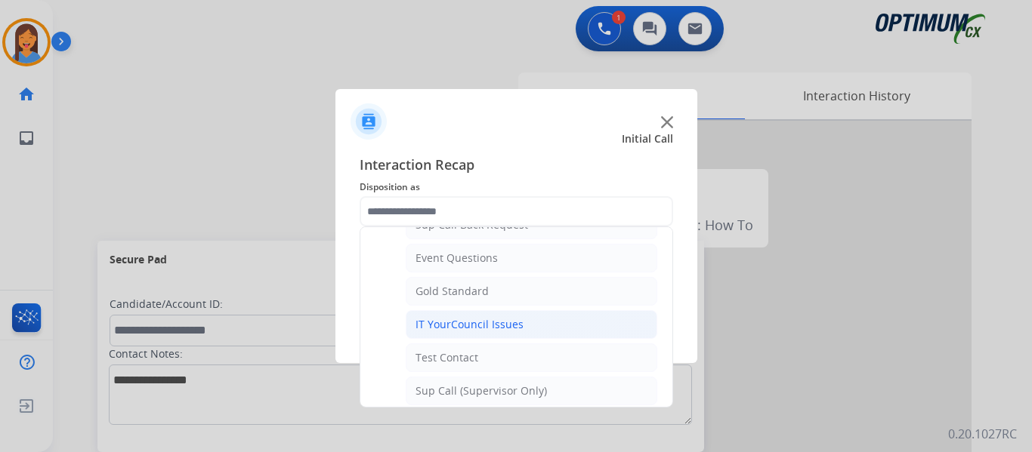
click at [455, 332] on div "IT YourCouncil Issues" at bounding box center [469, 324] width 108 height 15
type input "**********"
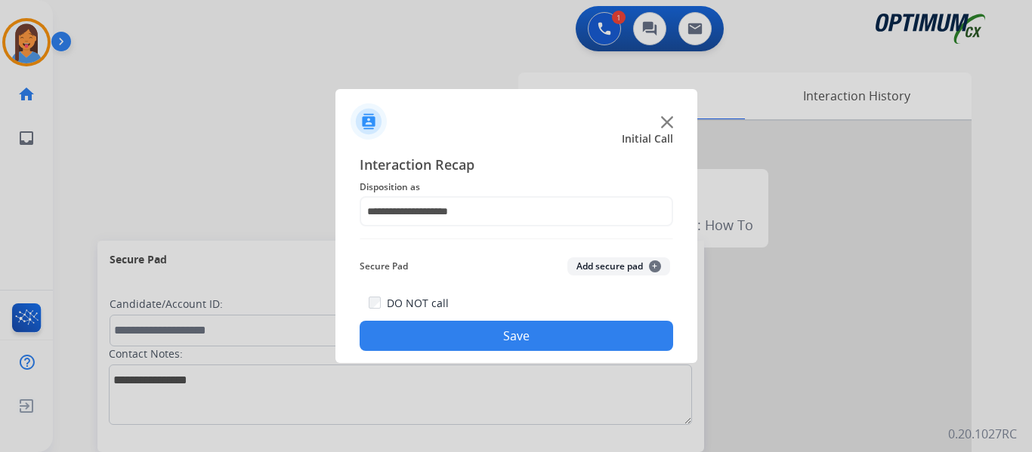
click at [461, 335] on button "Save" at bounding box center [516, 336] width 313 height 30
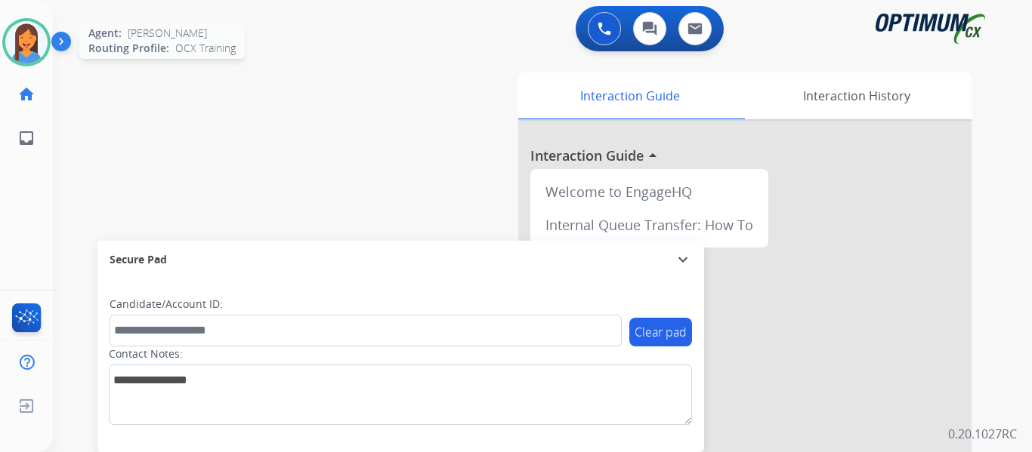
click at [29, 57] on img at bounding box center [26, 42] width 42 height 42
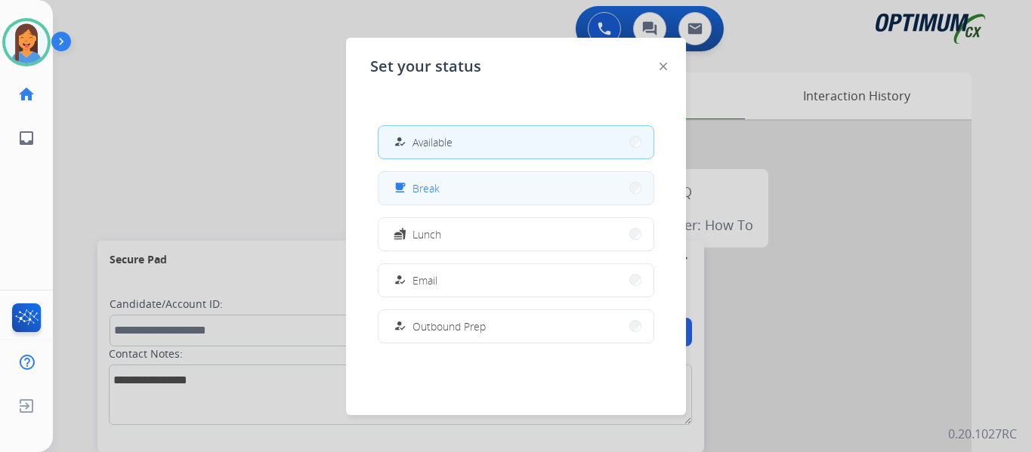
click at [416, 188] on div "free_breakfast Break" at bounding box center [415, 188] width 49 height 18
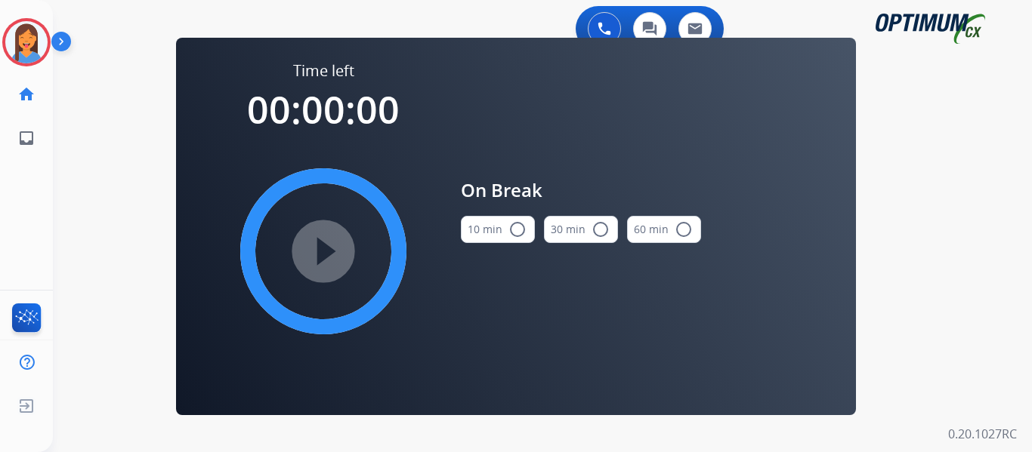
click at [486, 233] on button "10 min radio_button_unchecked" at bounding box center [498, 229] width 74 height 27
click at [327, 261] on mat-icon "play_circle_filled" at bounding box center [323, 251] width 18 height 18
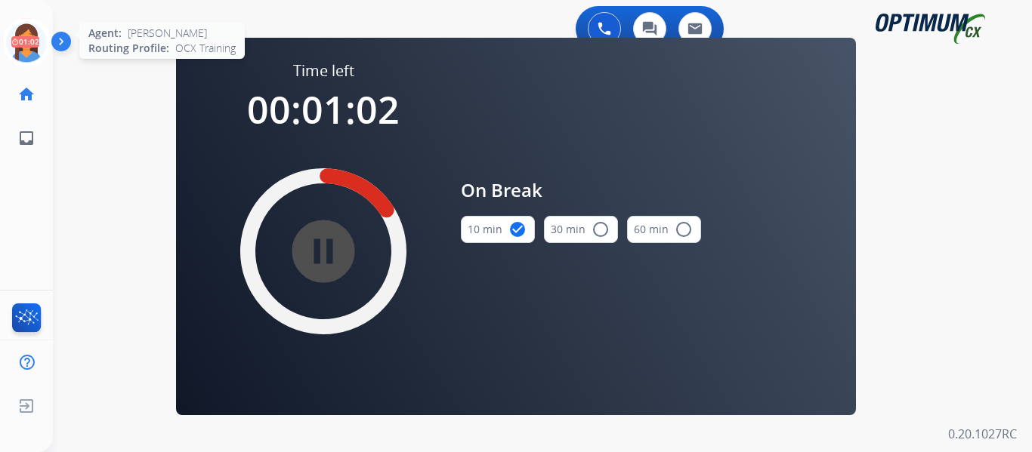
click at [37, 36] on icon at bounding box center [26, 42] width 49 height 49
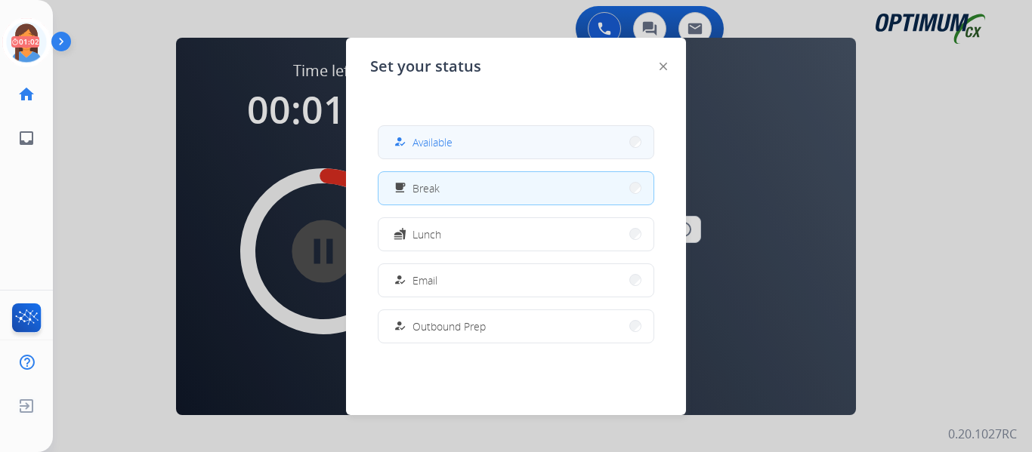
click at [516, 154] on button "how_to_reg Available" at bounding box center [515, 142] width 275 height 32
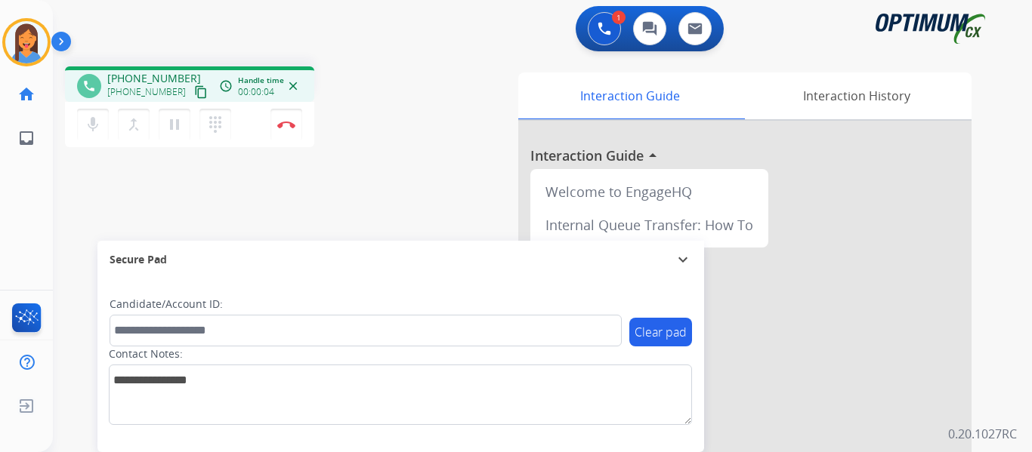
click at [194, 90] on mat-icon "content_copy" at bounding box center [201, 92] width 14 height 14
click at [286, 127] on img at bounding box center [286, 125] width 18 height 8
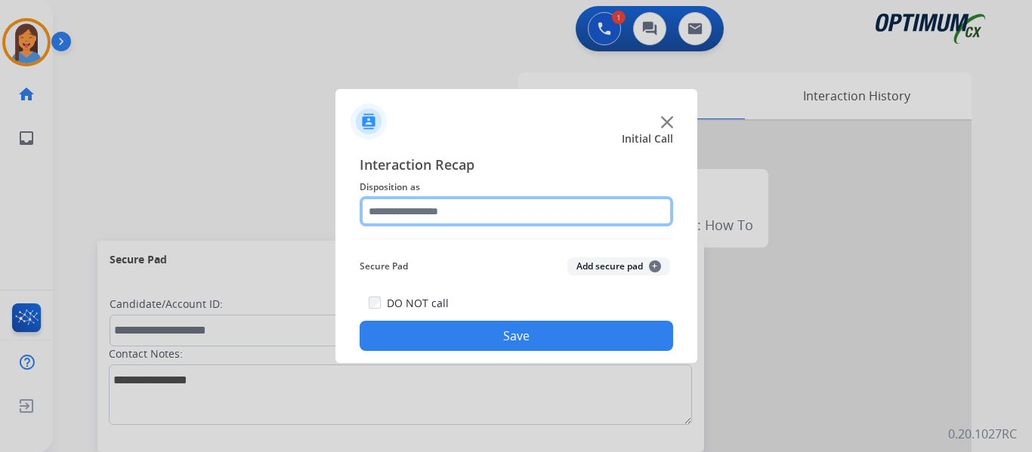
click at [424, 217] on input "text" at bounding box center [516, 211] width 313 height 30
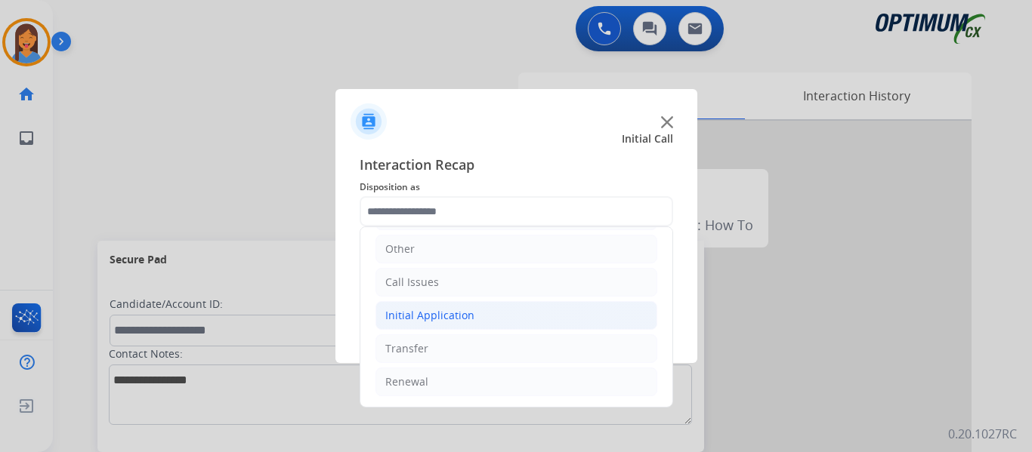
click at [454, 324] on li "Initial Application" at bounding box center [516, 315] width 282 height 29
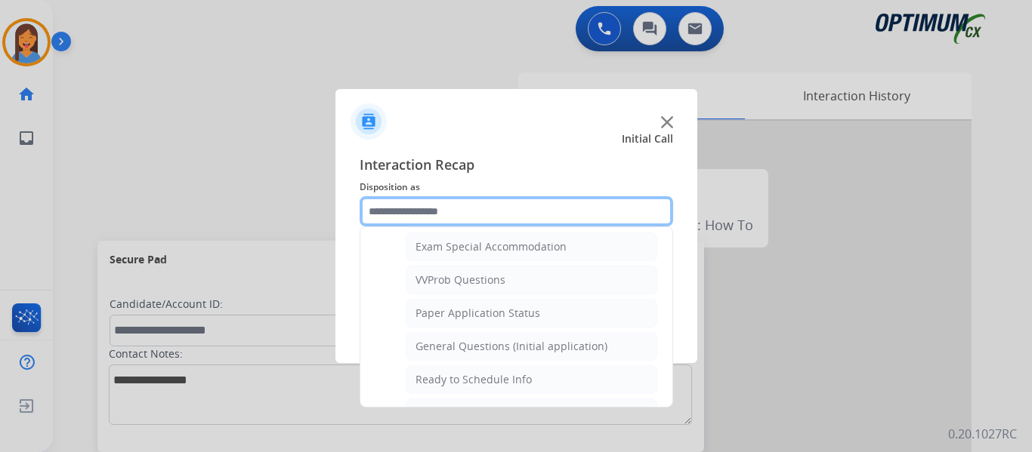
scroll to position [764, 0]
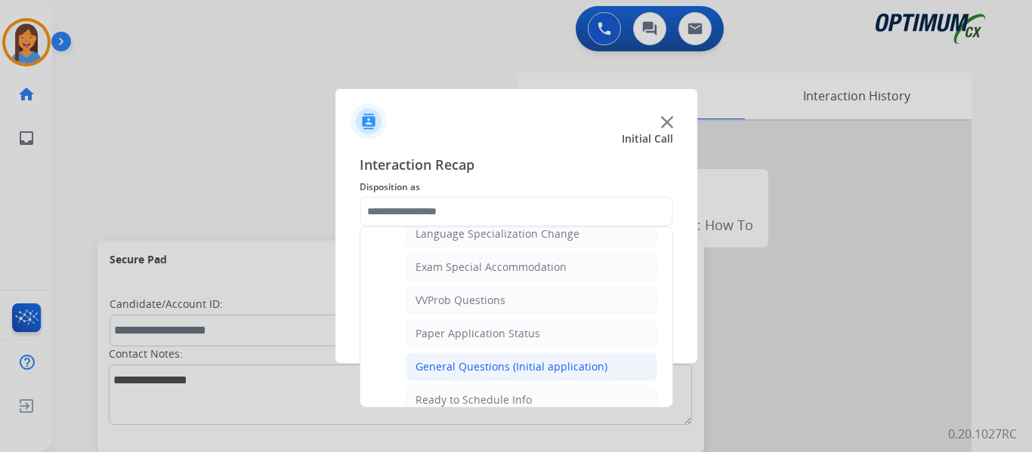
click at [489, 363] on div "General Questions (Initial application)" at bounding box center [511, 367] width 192 height 15
type input "**********"
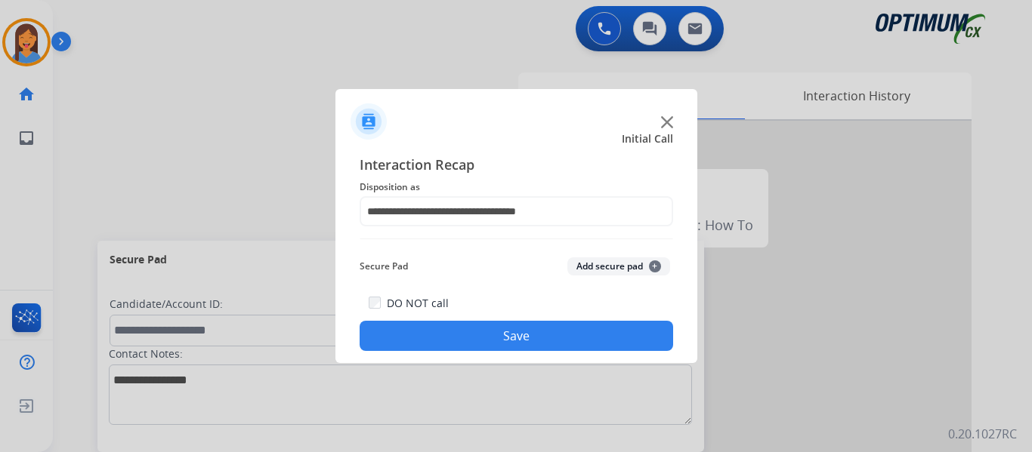
click at [511, 328] on button "Save" at bounding box center [516, 336] width 313 height 30
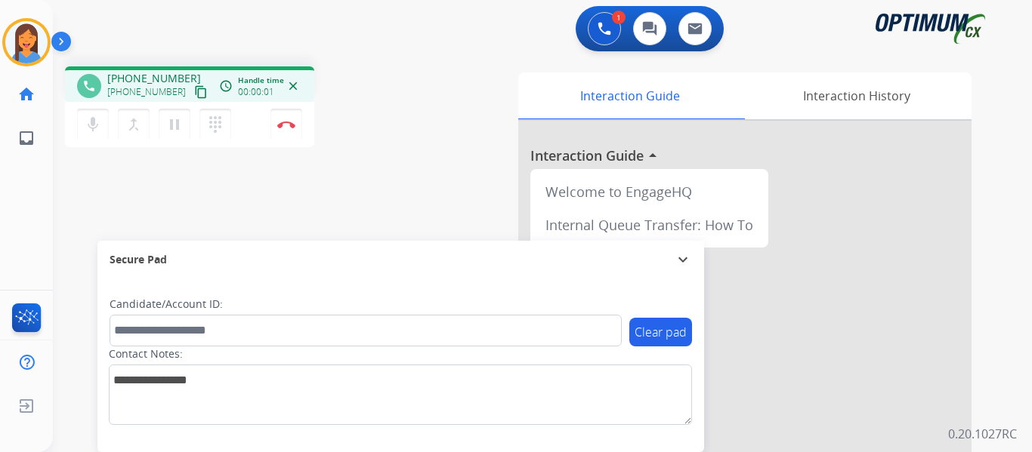
click at [194, 91] on mat-icon "content_copy" at bounding box center [201, 92] width 14 height 14
click at [283, 128] on button "Disconnect" at bounding box center [286, 125] width 32 height 32
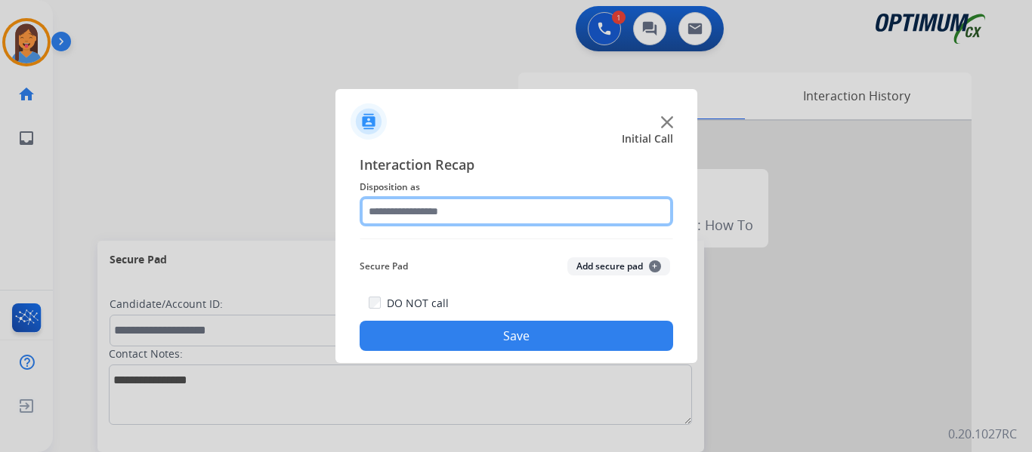
click at [435, 207] on input "text" at bounding box center [516, 211] width 313 height 30
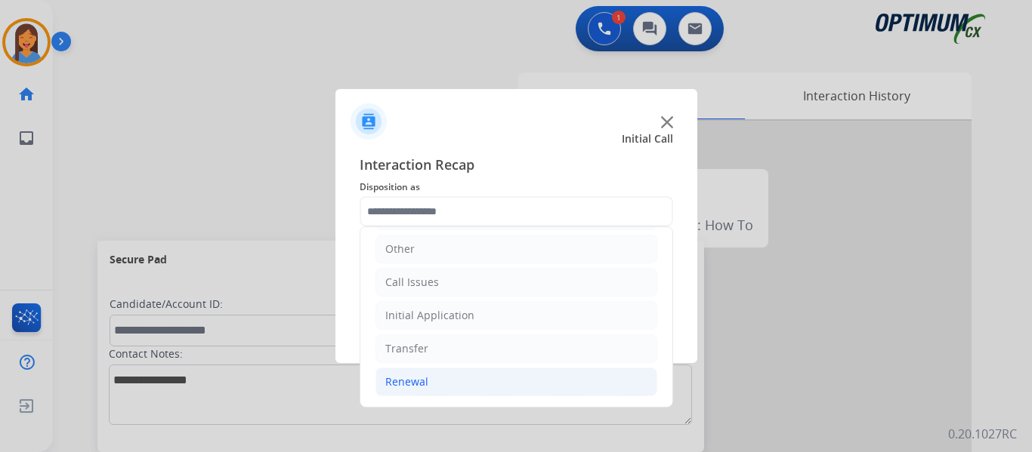
click at [426, 384] on div "Renewal" at bounding box center [406, 382] width 43 height 15
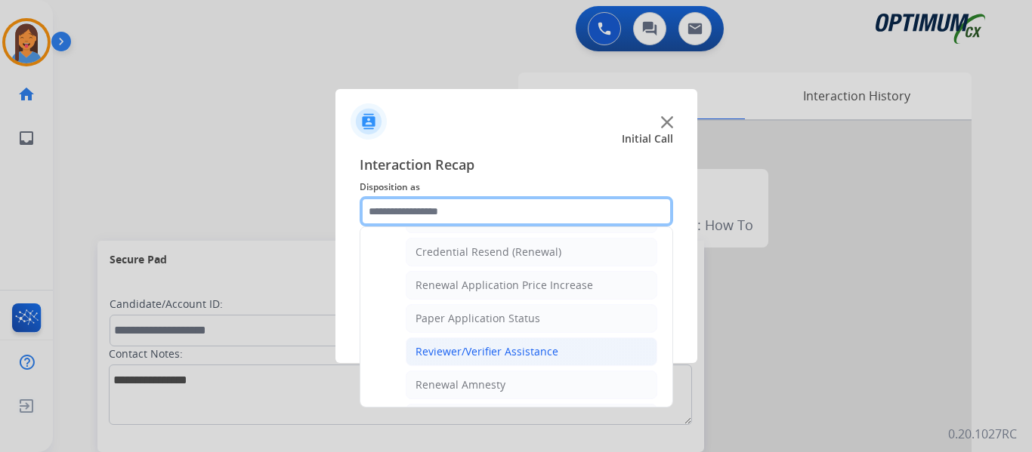
scroll to position [405, 0]
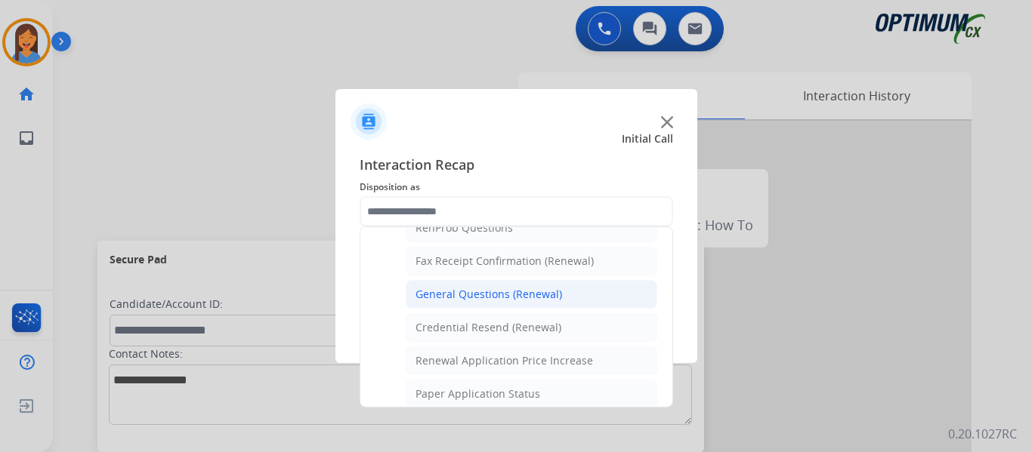
click at [483, 300] on div "General Questions (Renewal)" at bounding box center [488, 294] width 147 height 15
type input "**********"
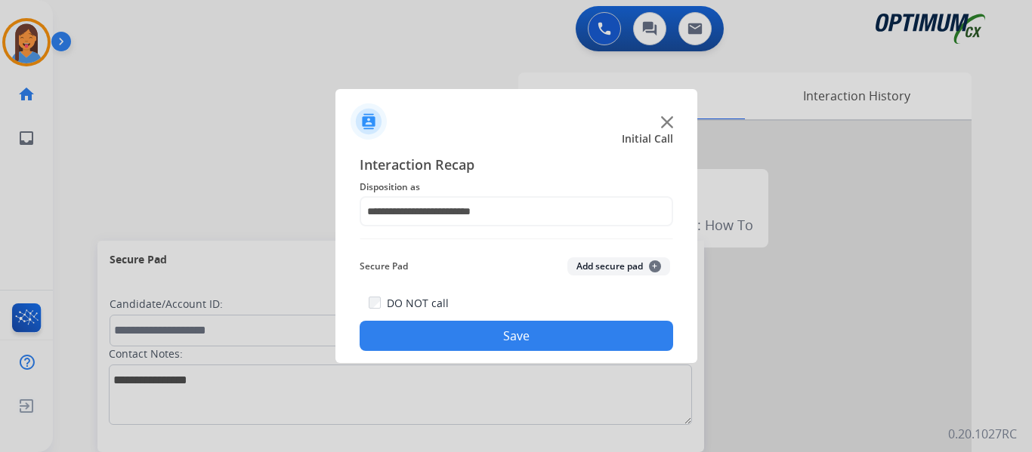
click at [514, 344] on button "Save" at bounding box center [516, 336] width 313 height 30
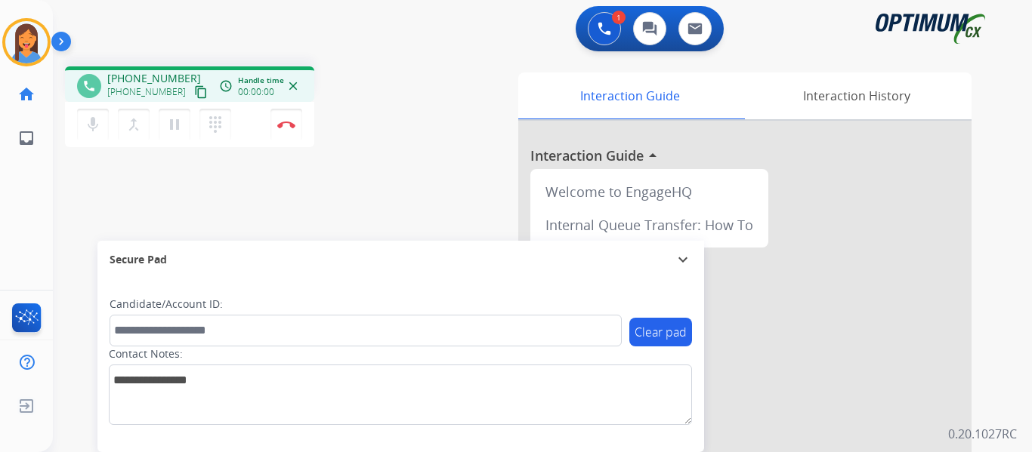
click at [194, 97] on mat-icon "content_copy" at bounding box center [201, 92] width 14 height 14
click at [441, 241] on div "Secure Pad expand_more" at bounding box center [400, 260] width 607 height 38
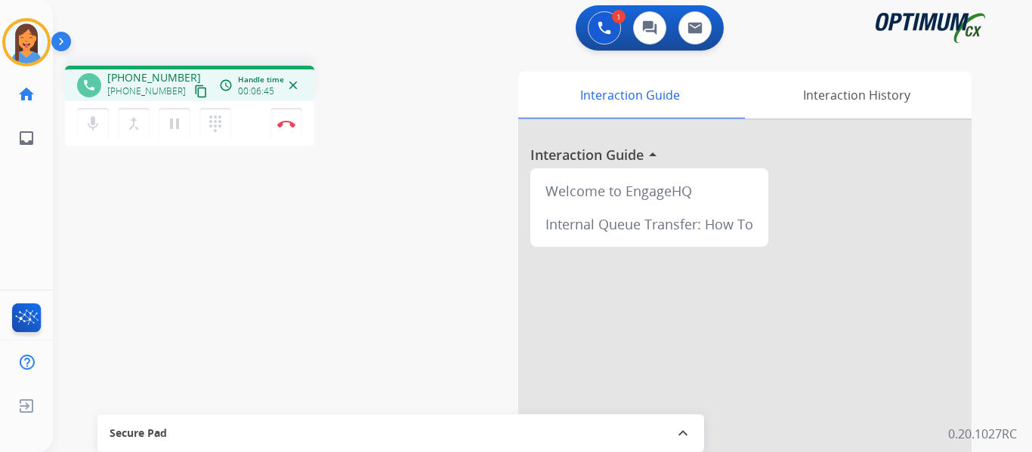
scroll to position [0, 0]
click at [292, 121] on img at bounding box center [286, 125] width 18 height 8
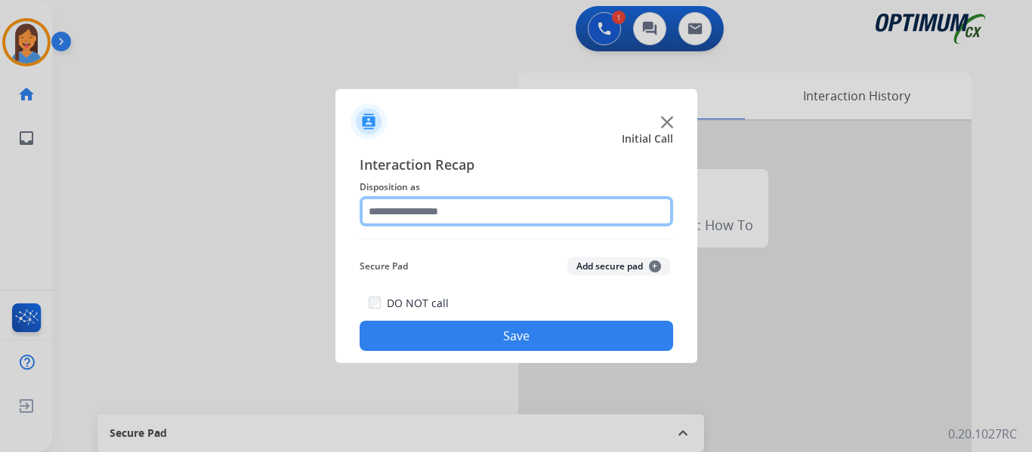
click at [401, 208] on input "text" at bounding box center [516, 211] width 313 height 30
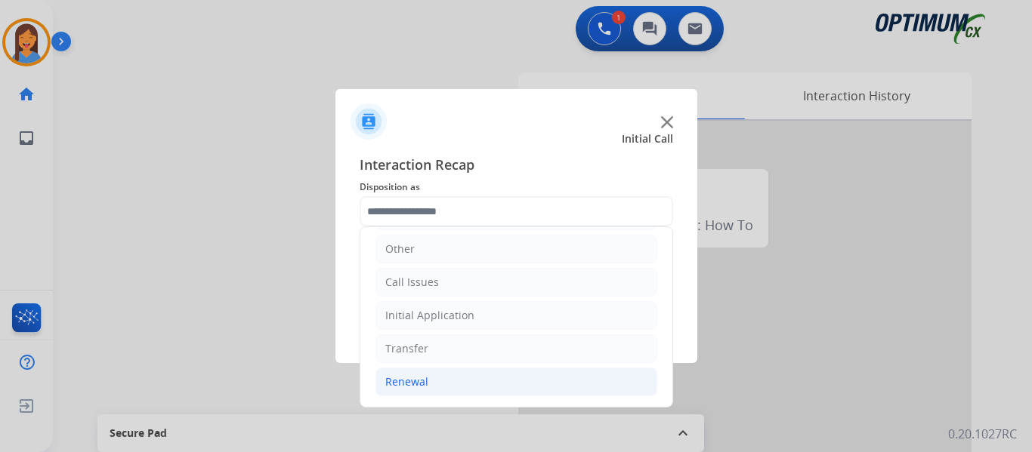
click at [417, 384] on div "Renewal" at bounding box center [406, 382] width 43 height 15
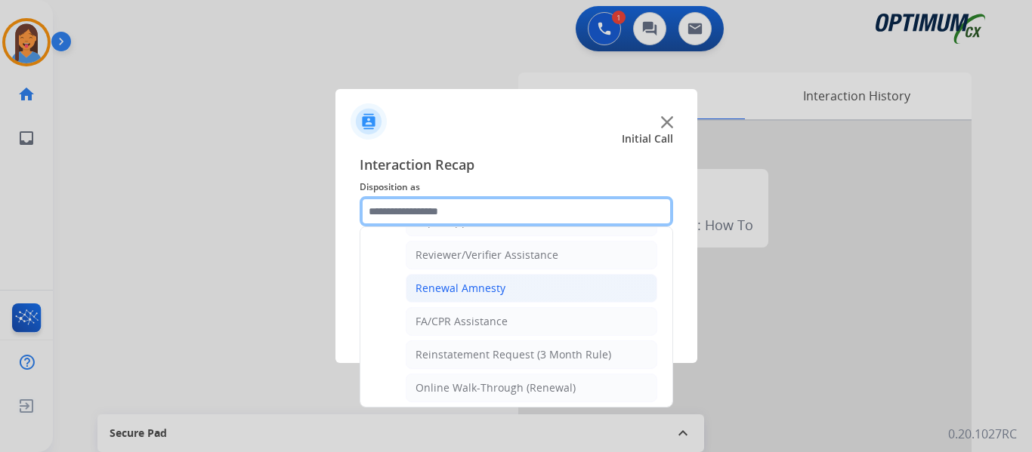
scroll to position [583, 0]
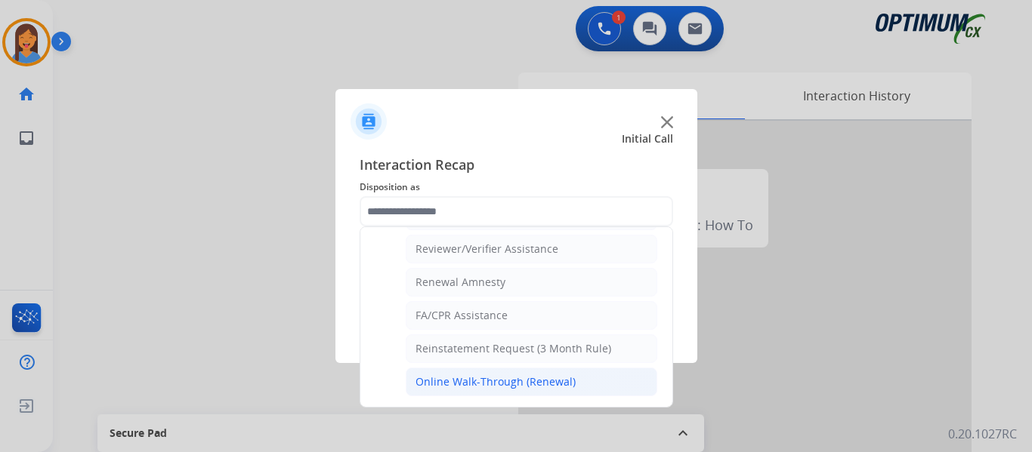
click at [449, 383] on div "Online Walk-Through (Renewal)" at bounding box center [495, 382] width 160 height 15
type input "**********"
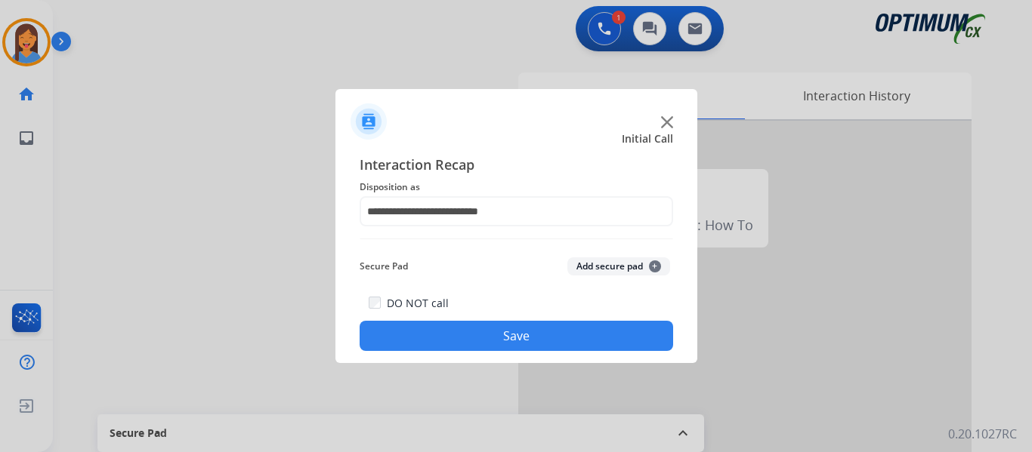
click at [495, 338] on button "Save" at bounding box center [516, 336] width 313 height 30
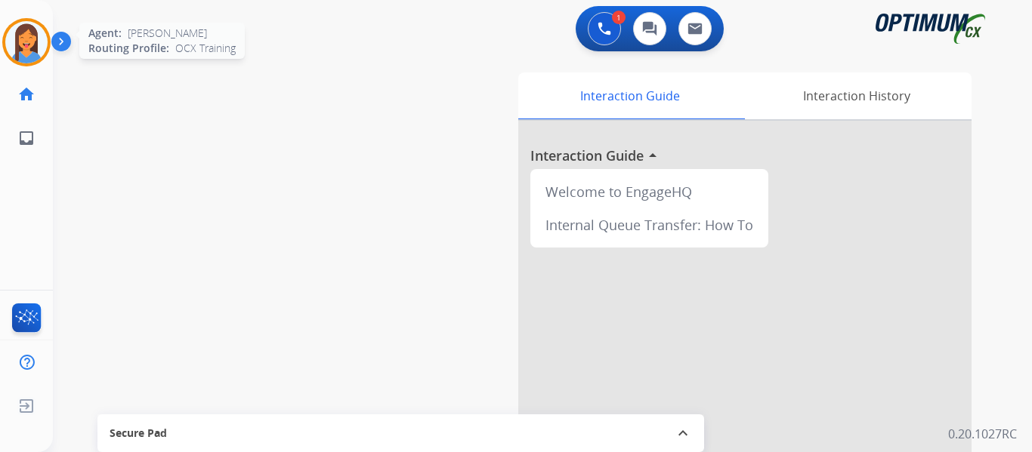
click at [14, 50] on img at bounding box center [26, 42] width 42 height 42
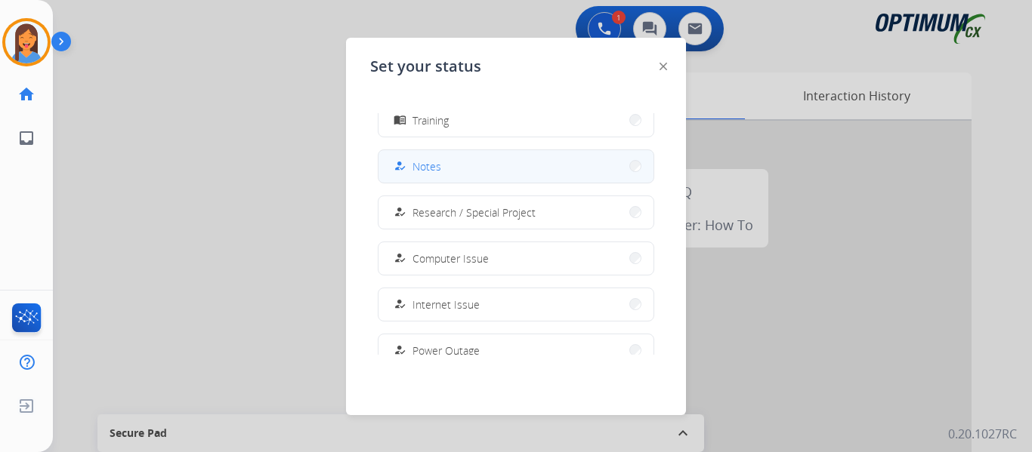
scroll to position [377, 0]
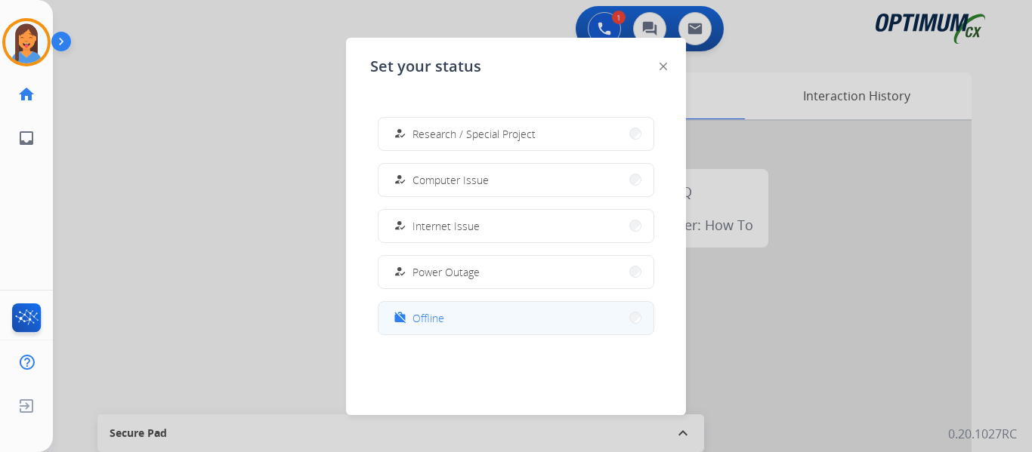
click at [465, 324] on button "work_off Offline" at bounding box center [515, 318] width 275 height 32
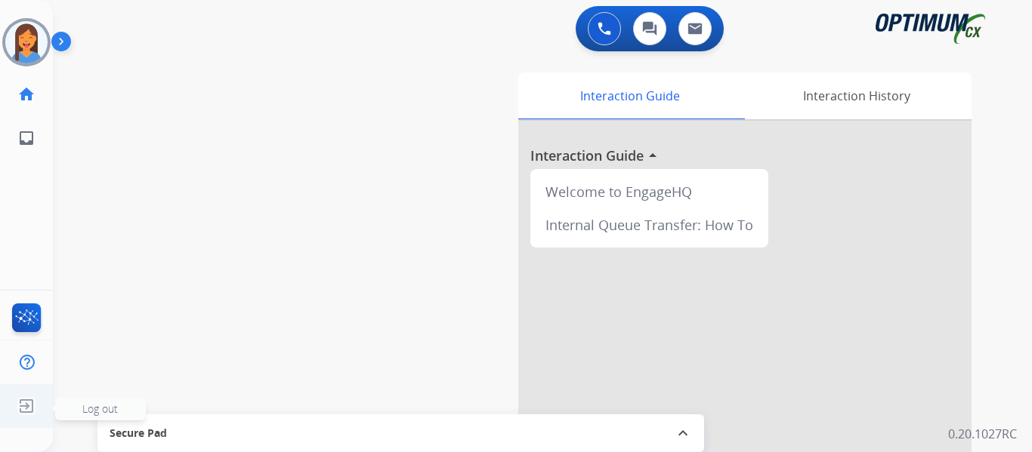
click at [23, 410] on img at bounding box center [26, 406] width 27 height 29
